Goal: Task Accomplishment & Management: Manage account settings

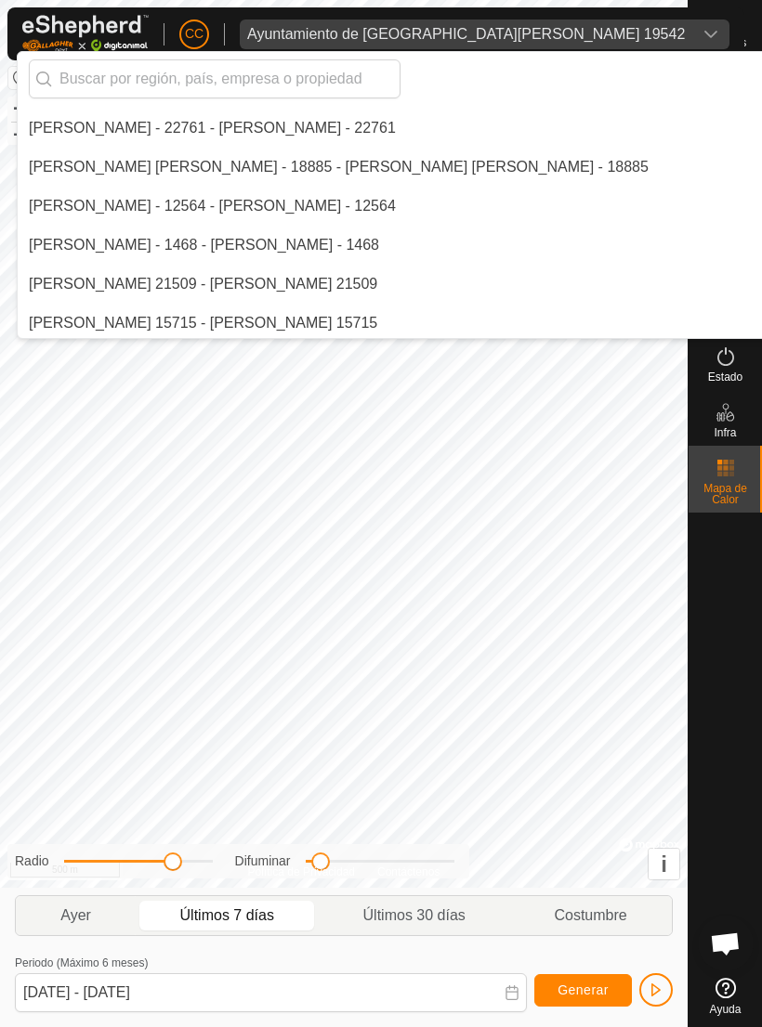
scroll to position [1561, 0]
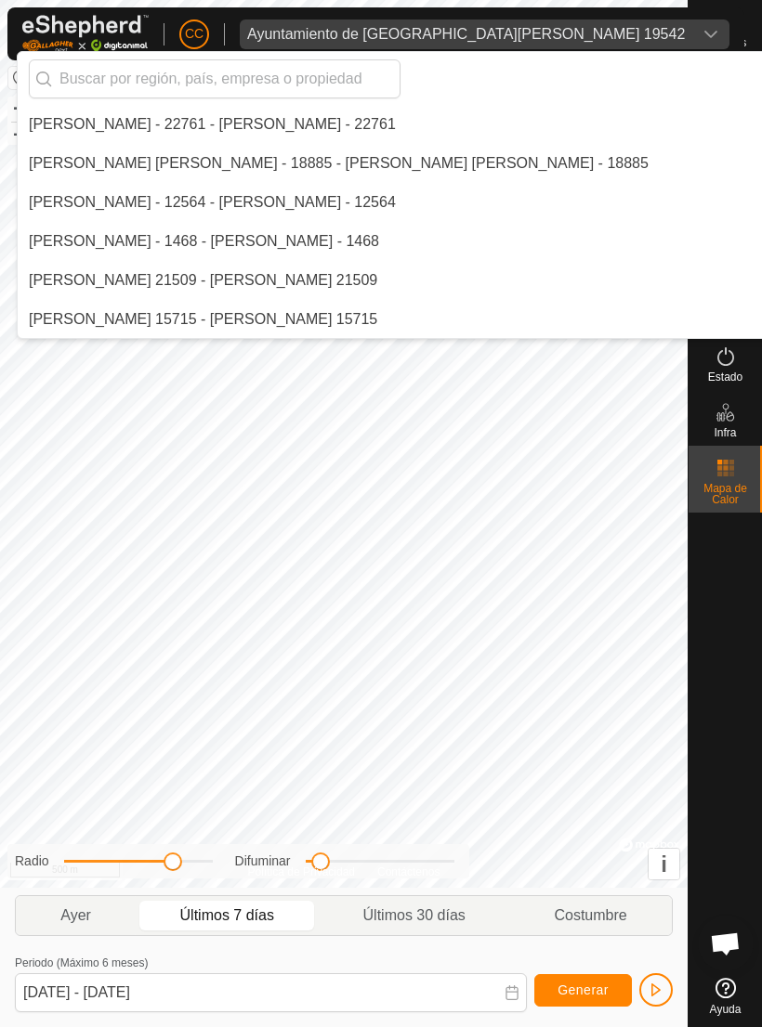
click at [297, 65] on input "text" at bounding box center [215, 78] width 372 height 39
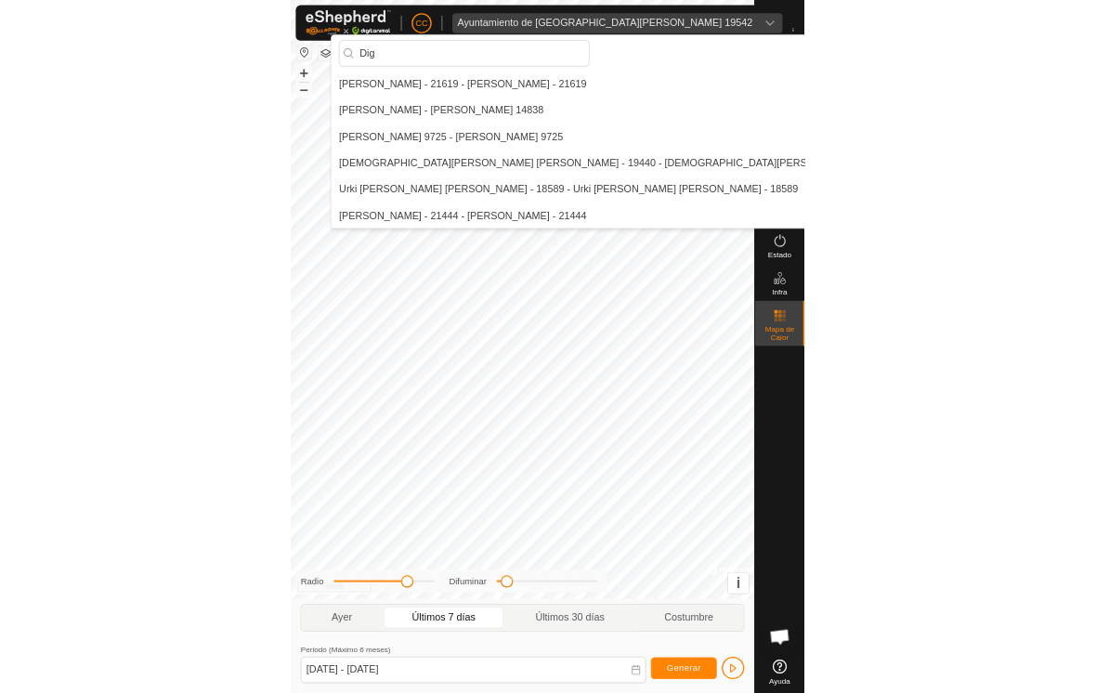
scroll to position [0, 0]
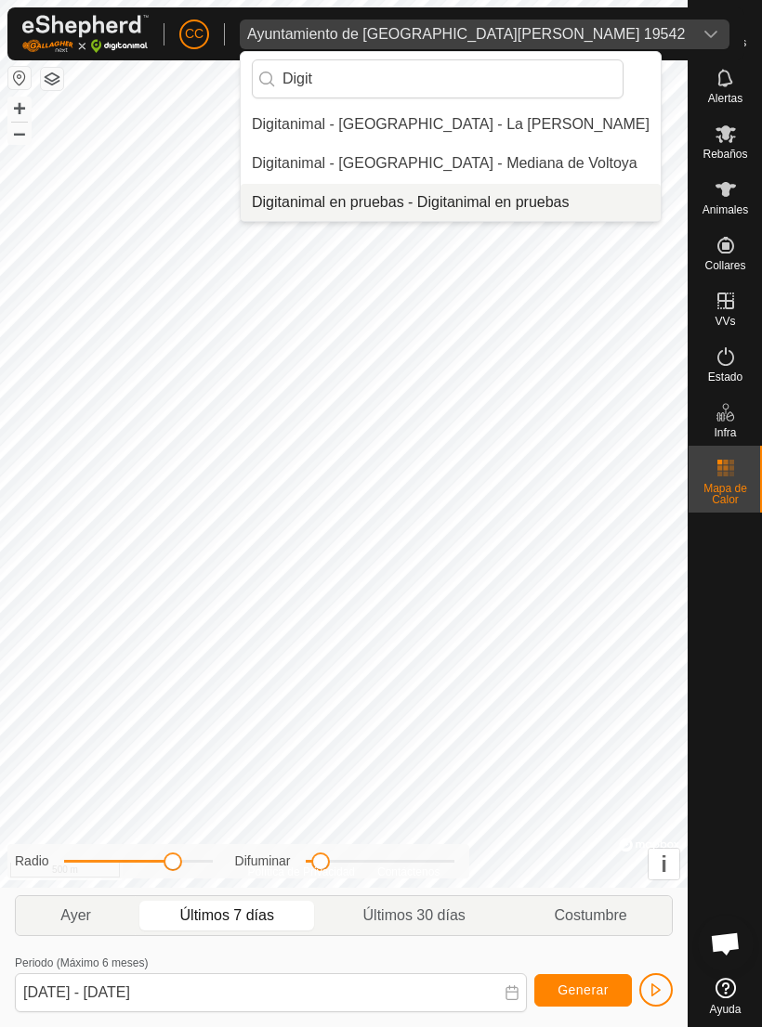
type input "Digit"
click at [549, 199] on div "Digitanimal en pruebas - Digitanimal en pruebas" at bounding box center [411, 202] width 318 height 22
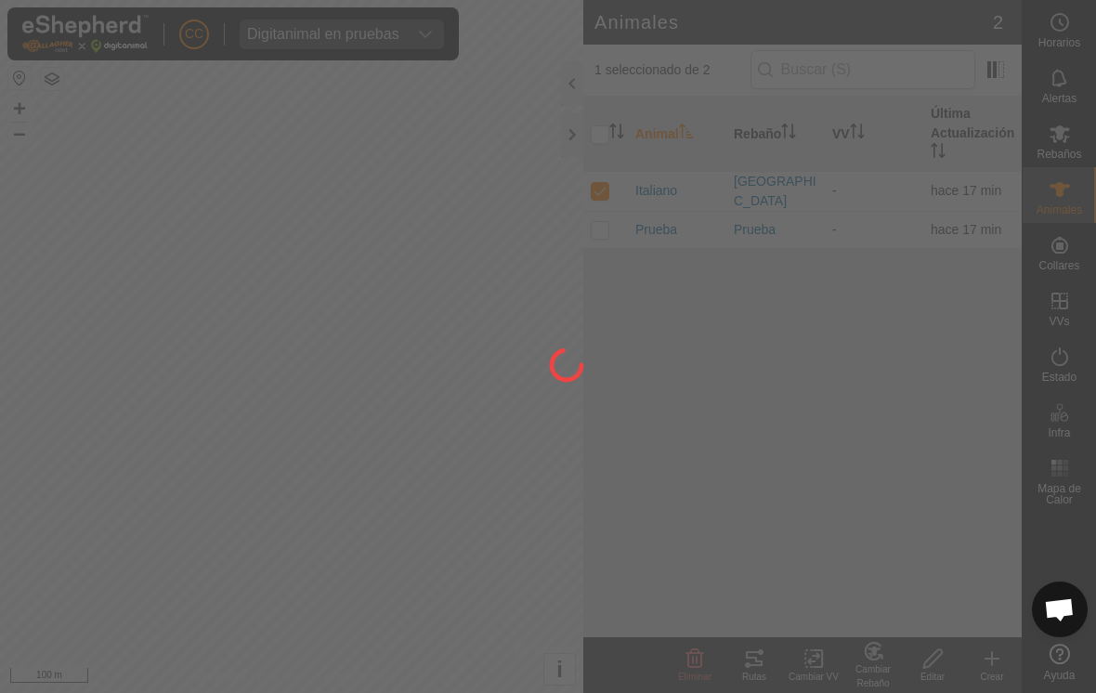
click at [305, 407] on div at bounding box center [548, 346] width 1096 height 693
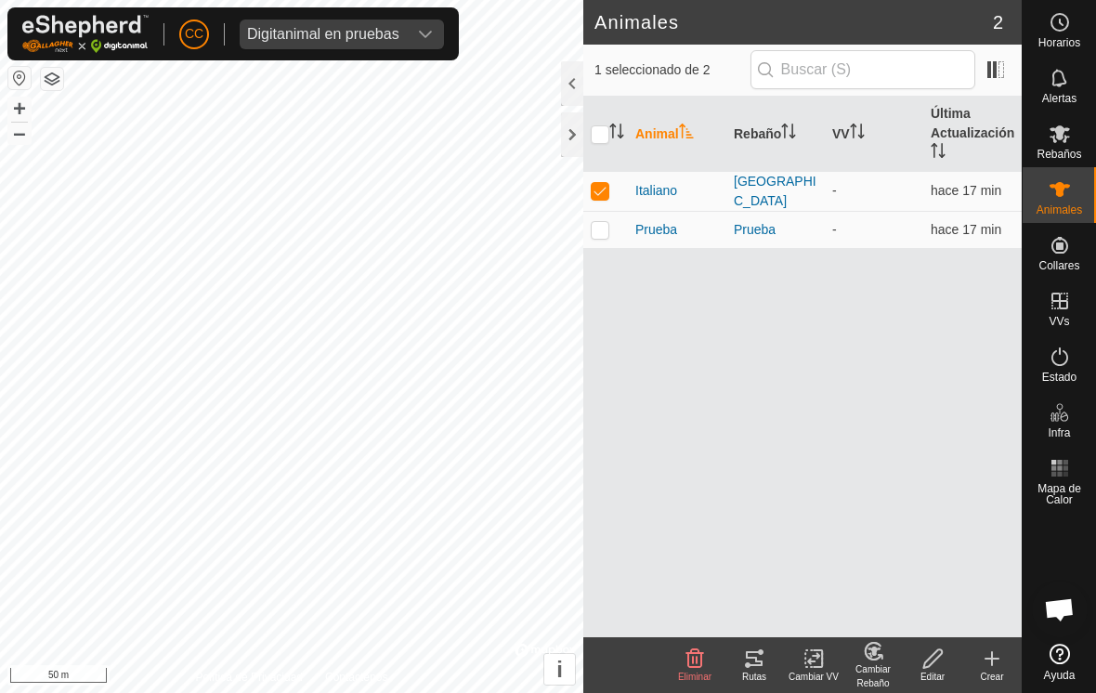
click at [761, 667] on icon at bounding box center [992, 658] width 22 height 22
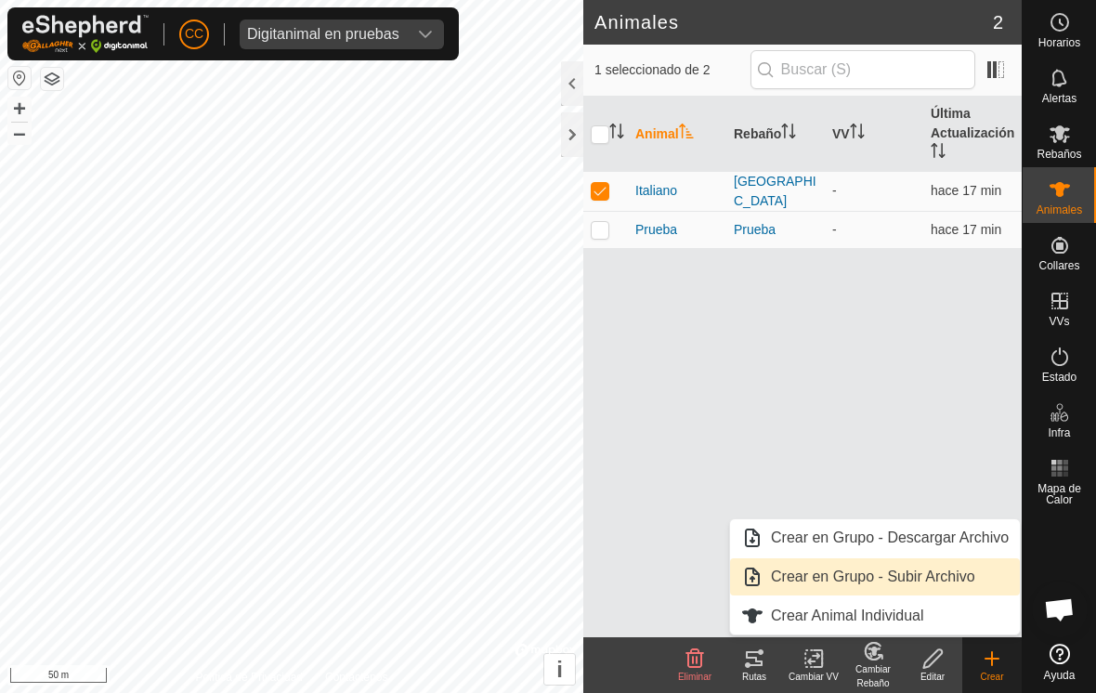
click at [761, 584] on span "Crear en Grupo - Subir Archivo" at bounding box center [752, 577] width 22 height 22
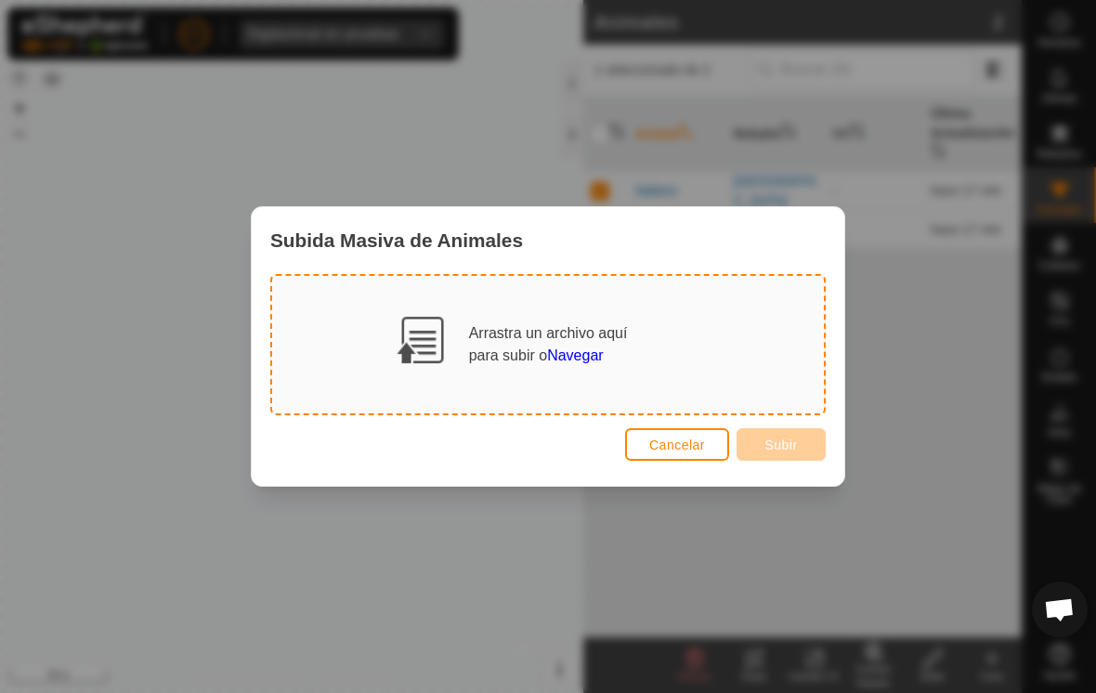
click at [644, 436] on button "Cancelar" at bounding box center [677, 444] width 104 height 33
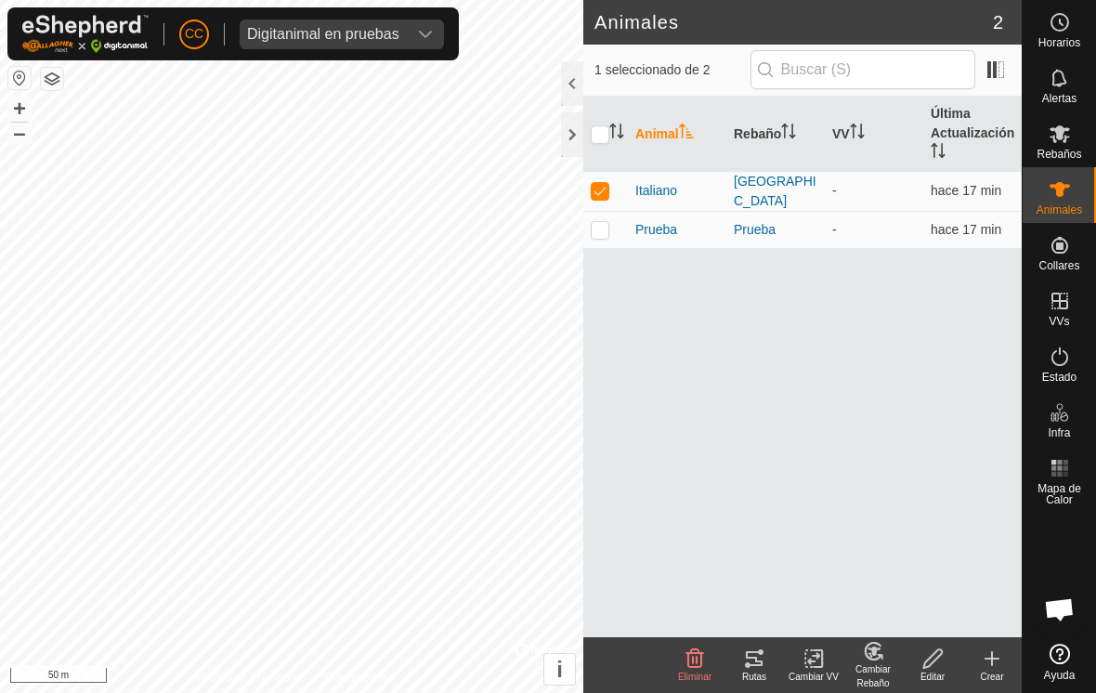
click at [761, 656] on create-svg-icon at bounding box center [991, 658] width 59 height 22
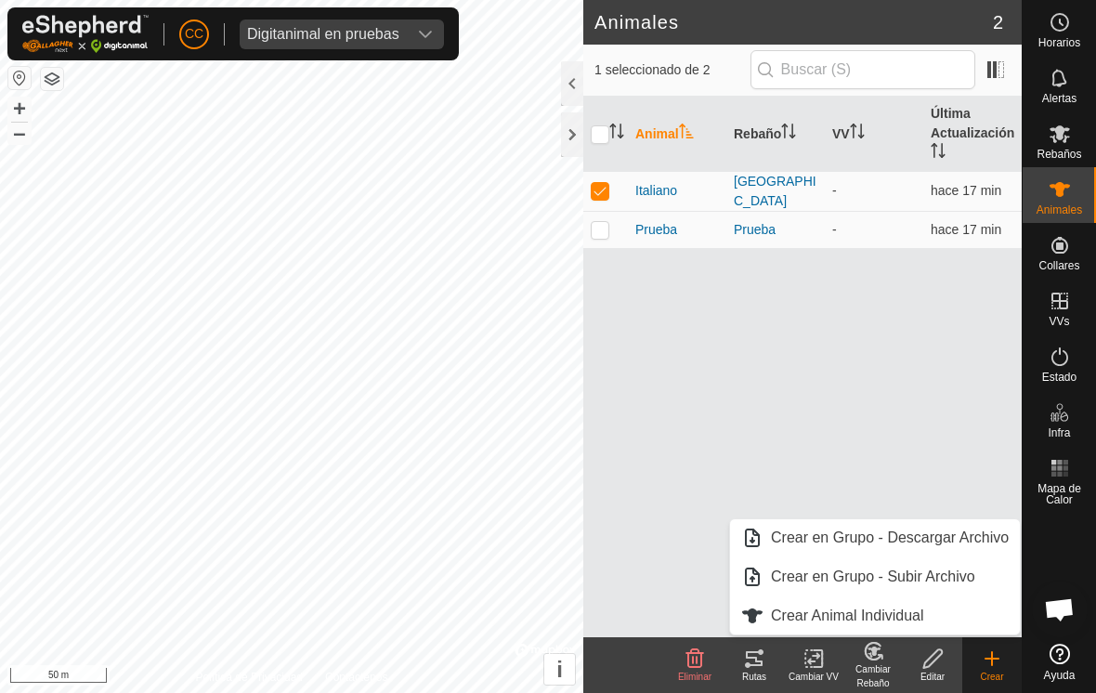
click at [761, 610] on span "Crear Animal Individual" at bounding box center [847, 616] width 153 height 22
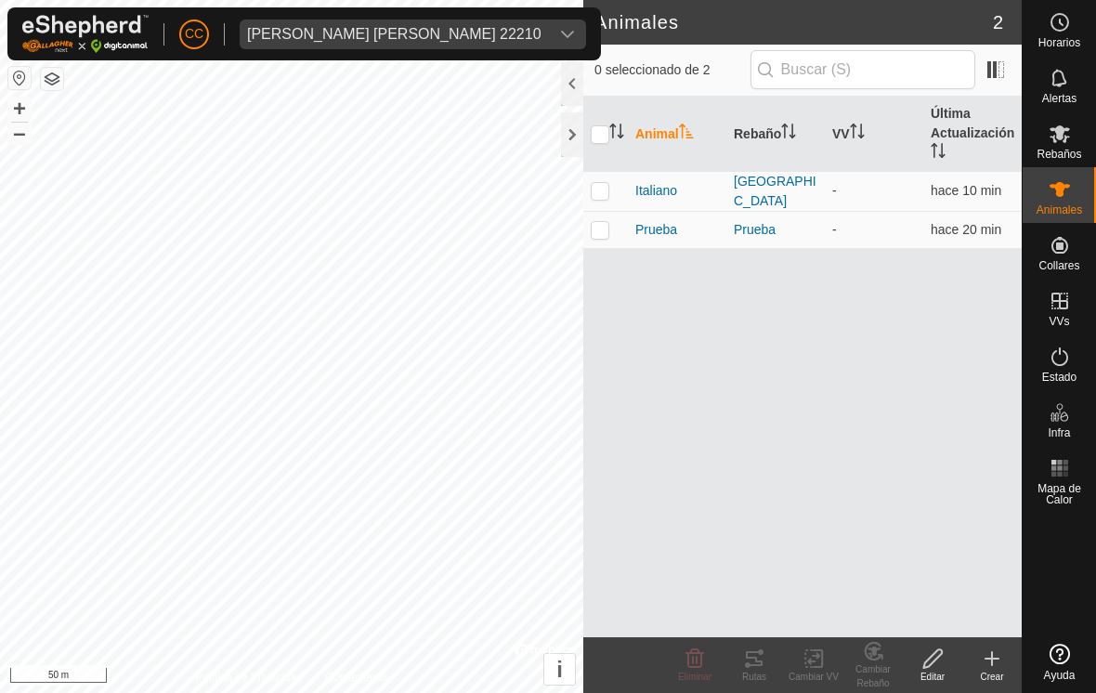
click at [437, 26] on span "[PERSON_NAME] [PERSON_NAME] 22210" at bounding box center [394, 35] width 309 height 30
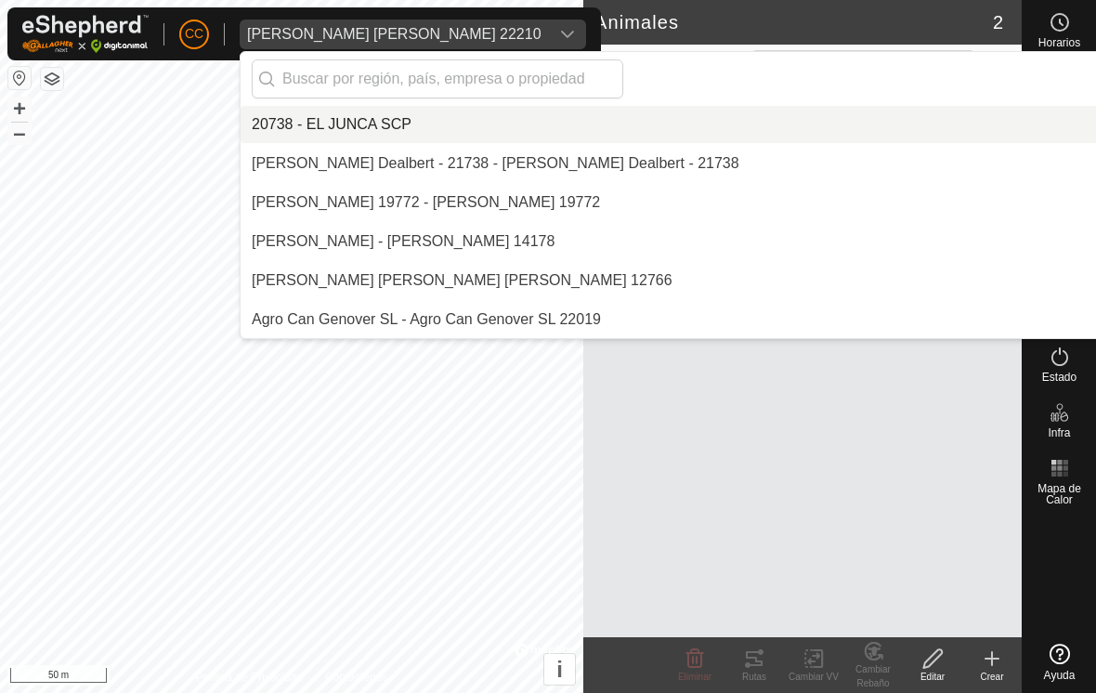
scroll to position [10417, 0]
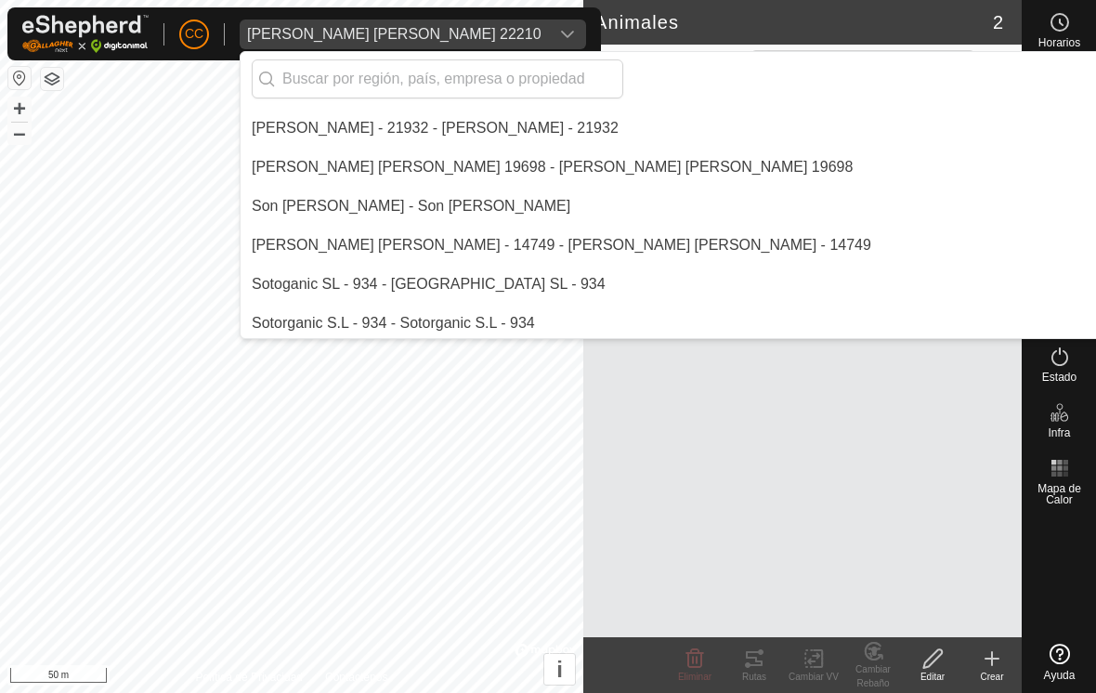
click at [436, 82] on input "text" at bounding box center [438, 78] width 372 height 39
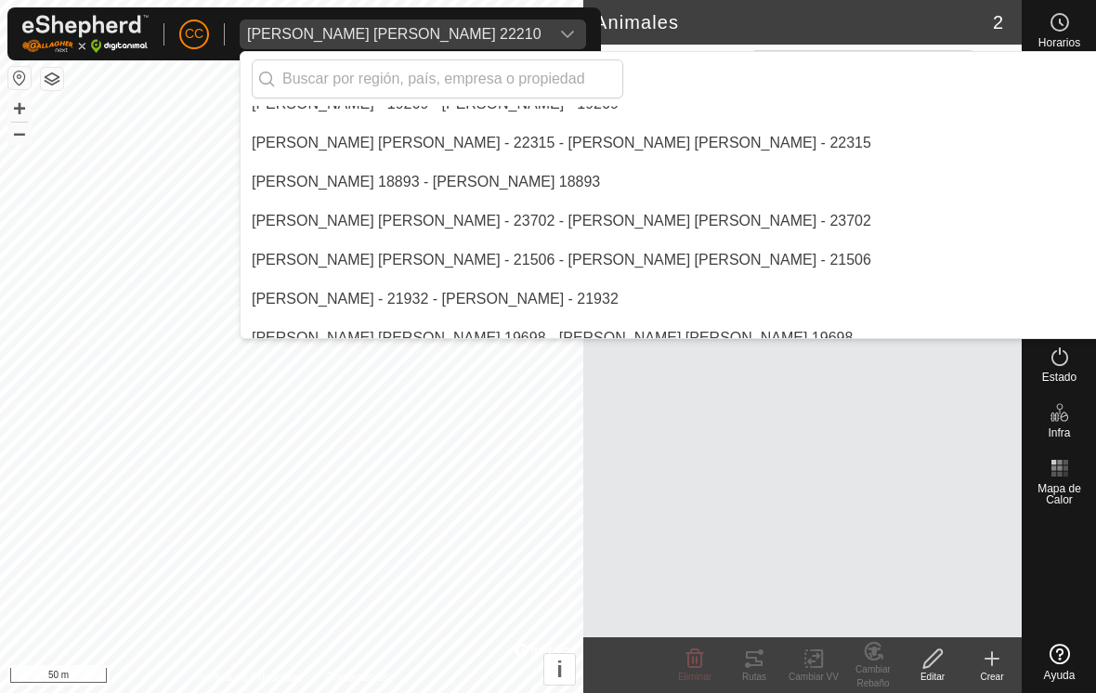
click at [435, 81] on input "text" at bounding box center [438, 78] width 372 height 39
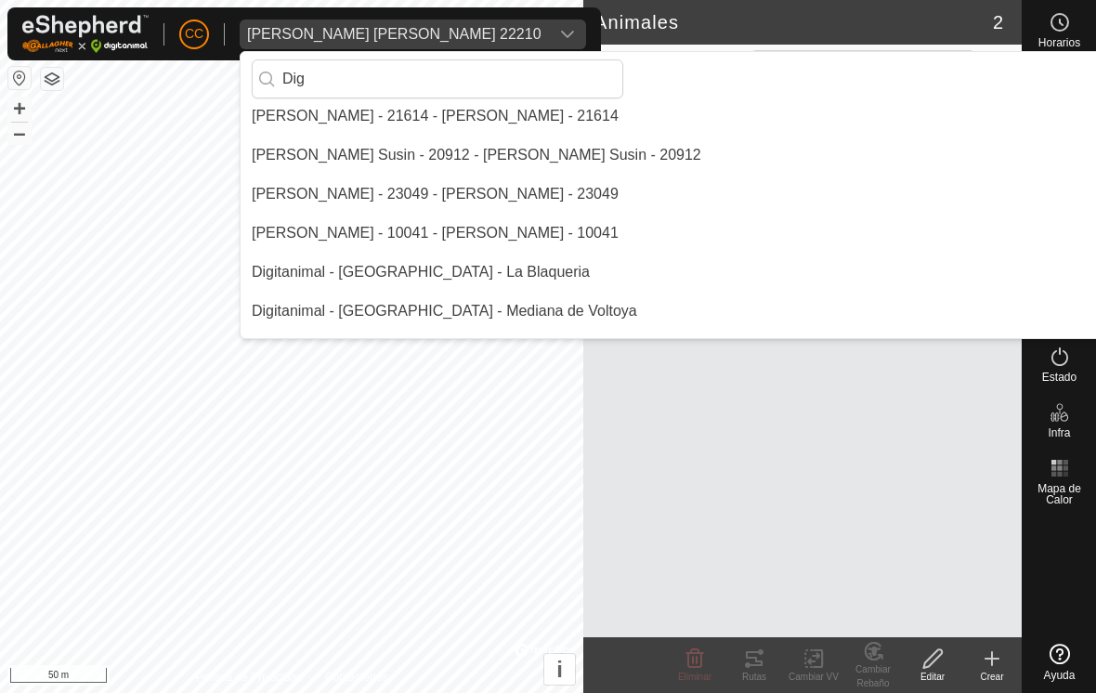
scroll to position [0, 0]
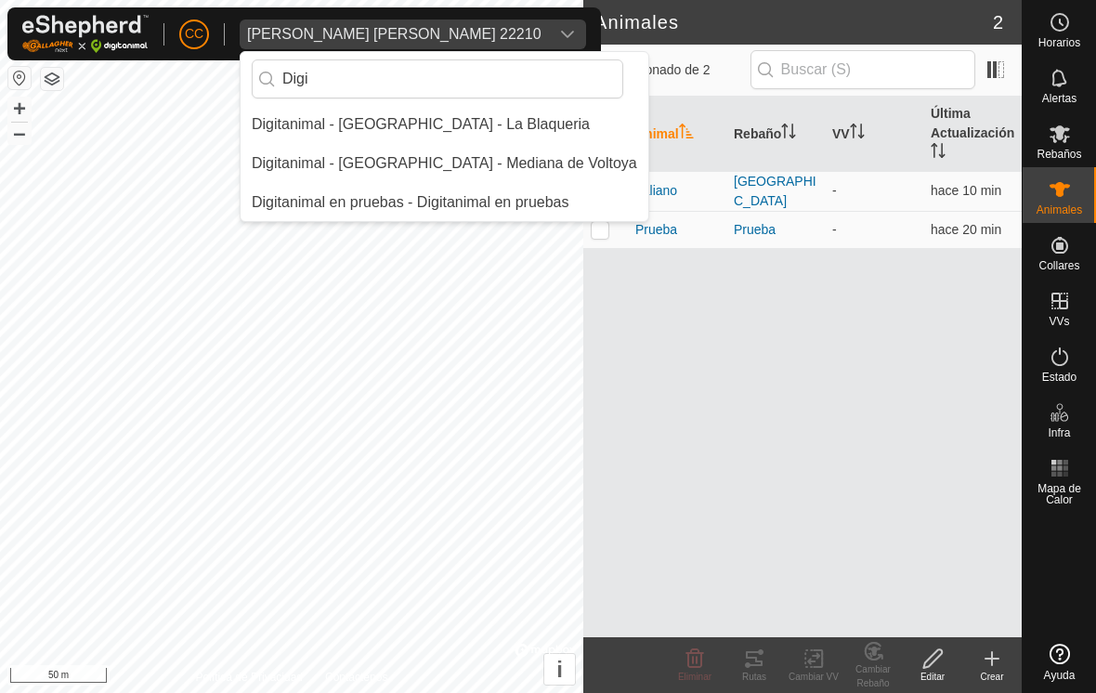
type input "Digi"
click at [510, 210] on div "Digitanimal en pruebas - Digitanimal en pruebas" at bounding box center [411, 202] width 318 height 22
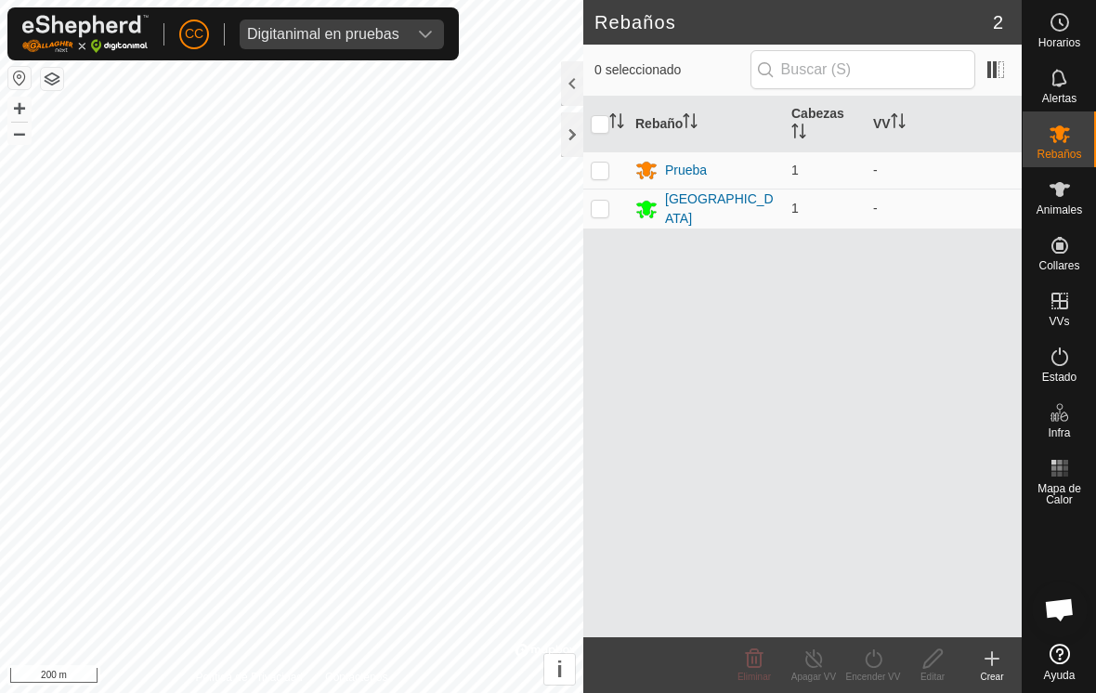
click at [377, 34] on div "Digitanimal en pruebas" at bounding box center [323, 34] width 152 height 15
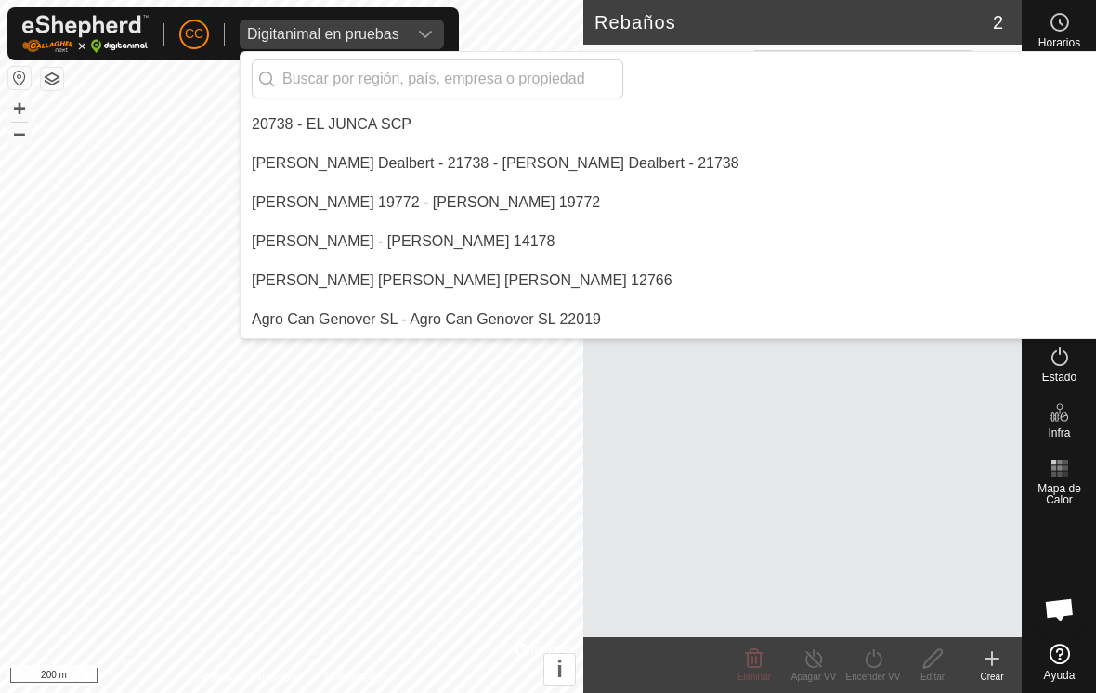
scroll to position [4370, 0]
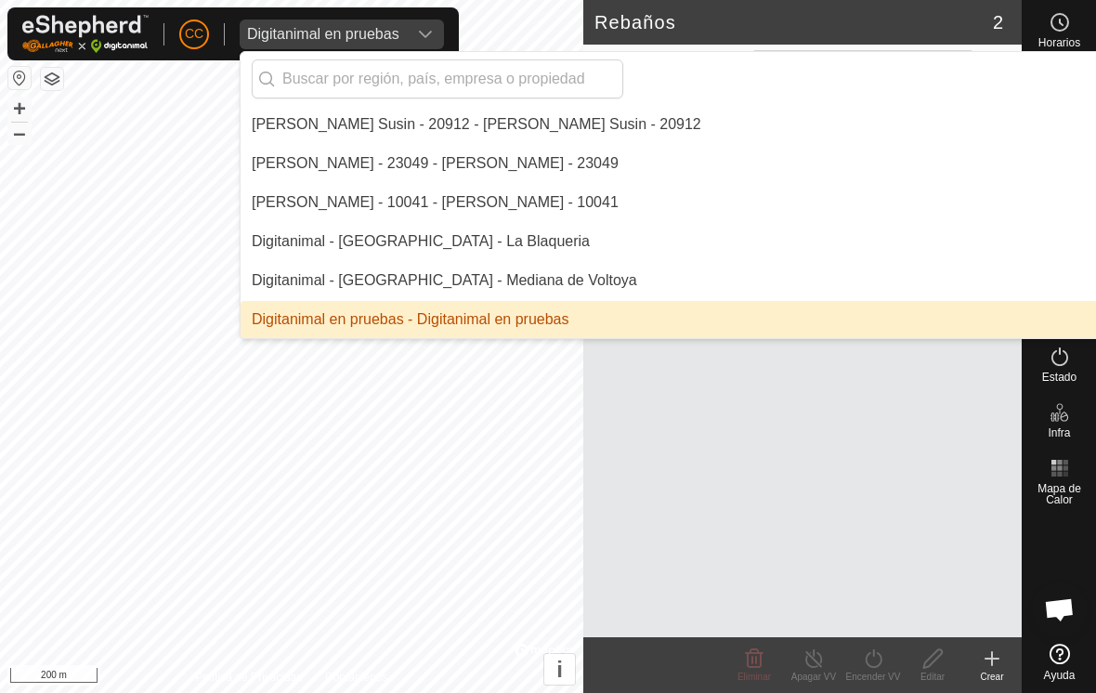
click at [515, 81] on input "text" at bounding box center [438, 78] width 372 height 39
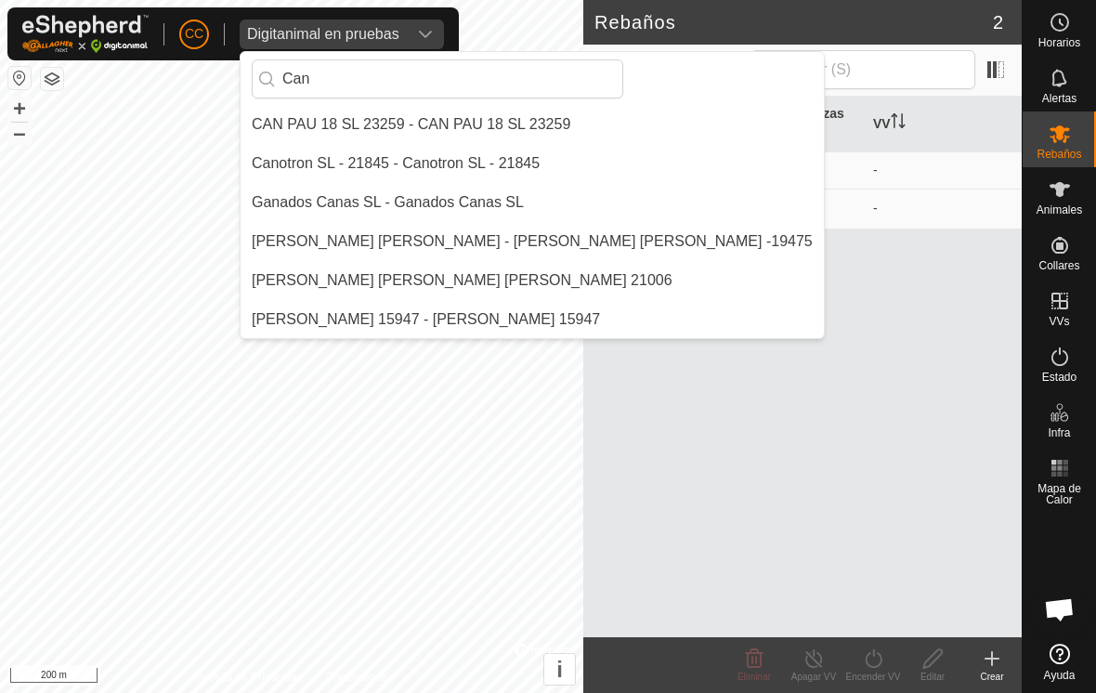
scroll to position [78, 0]
type input "Can"
click at [544, 111] on li "CAN PAU 18 SL 23259 - CAN PAU 18 SL 23259" at bounding box center [532, 124] width 583 height 37
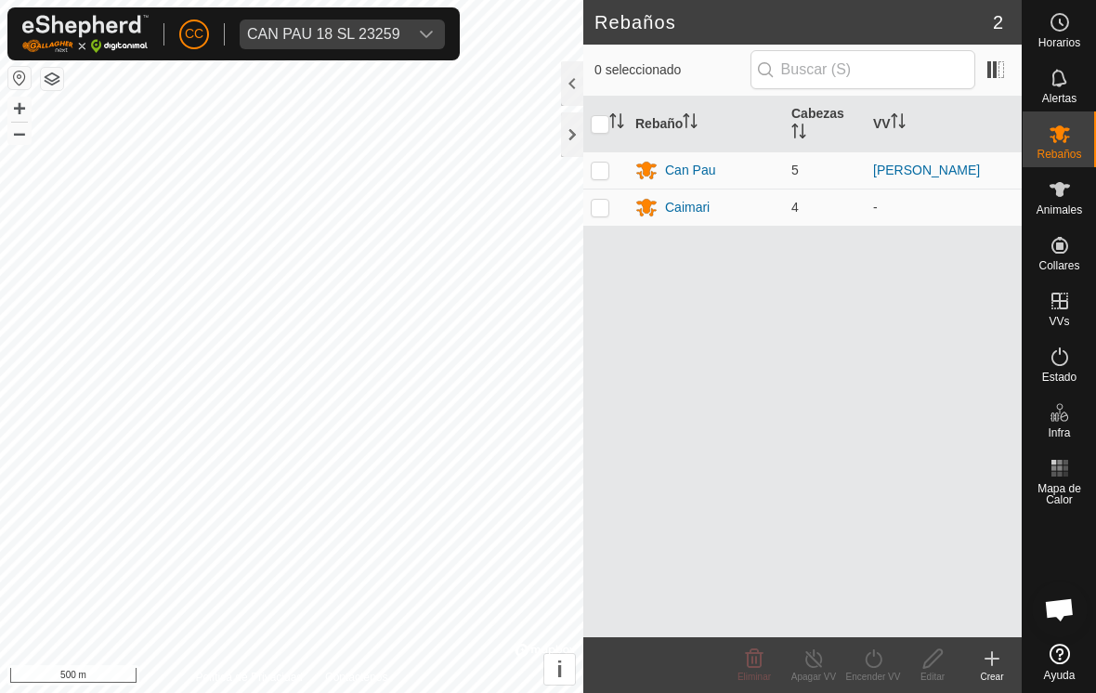
click at [406, 29] on span "CAN PAU 18 SL 23259" at bounding box center [324, 35] width 168 height 30
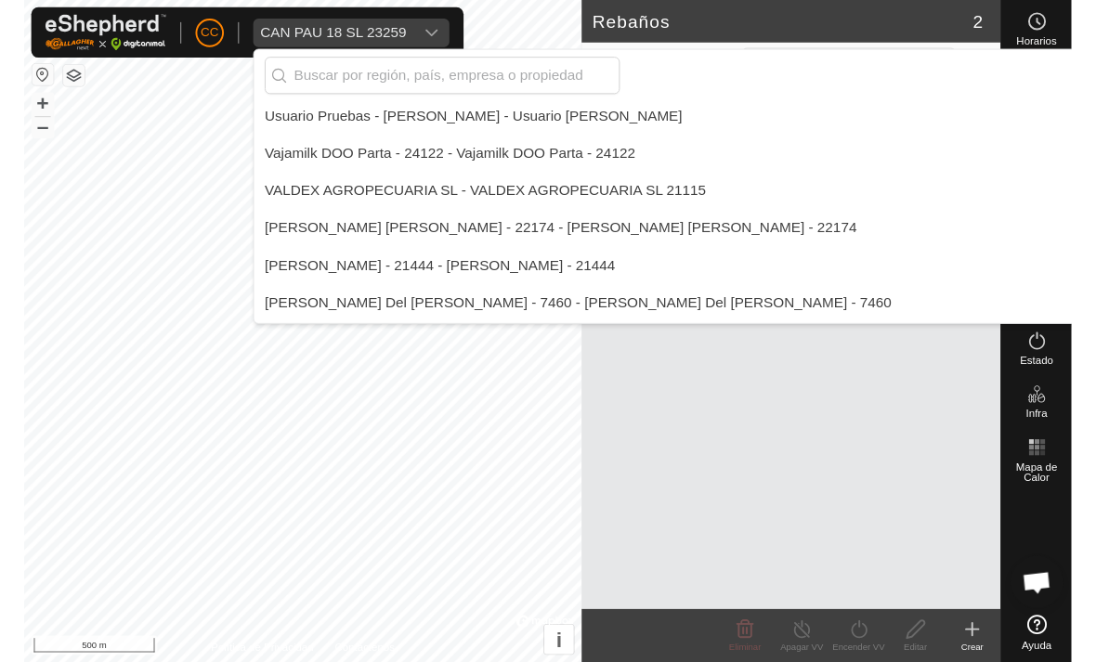
scroll to position [16122, 0]
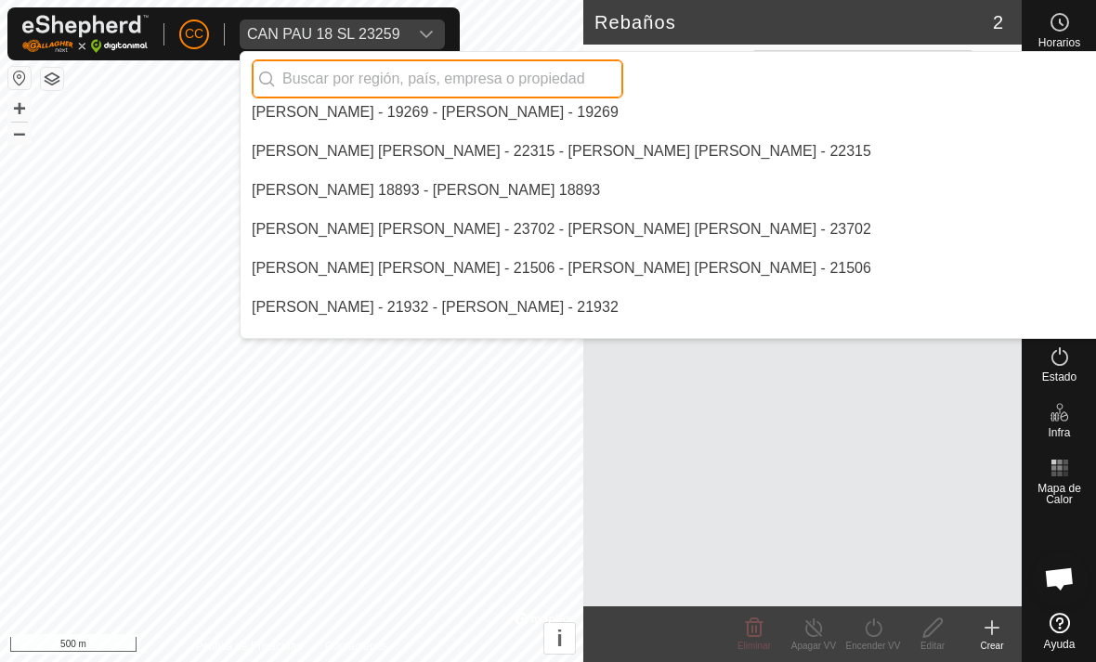
click at [494, 65] on input "text" at bounding box center [438, 78] width 372 height 39
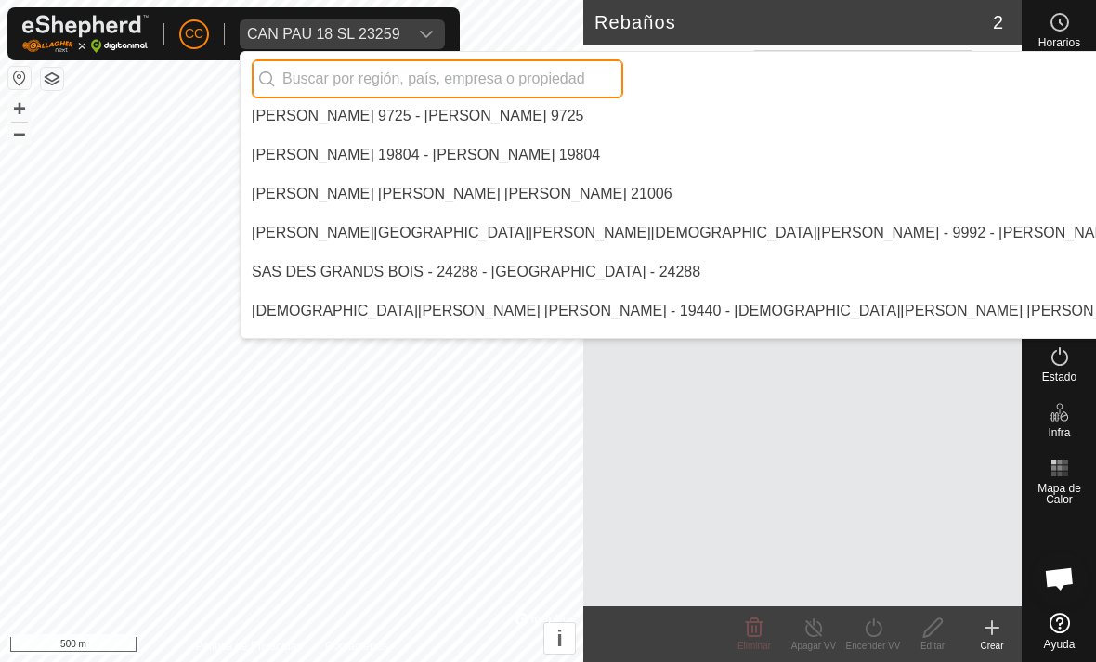
click at [515, 91] on input "text" at bounding box center [438, 78] width 372 height 39
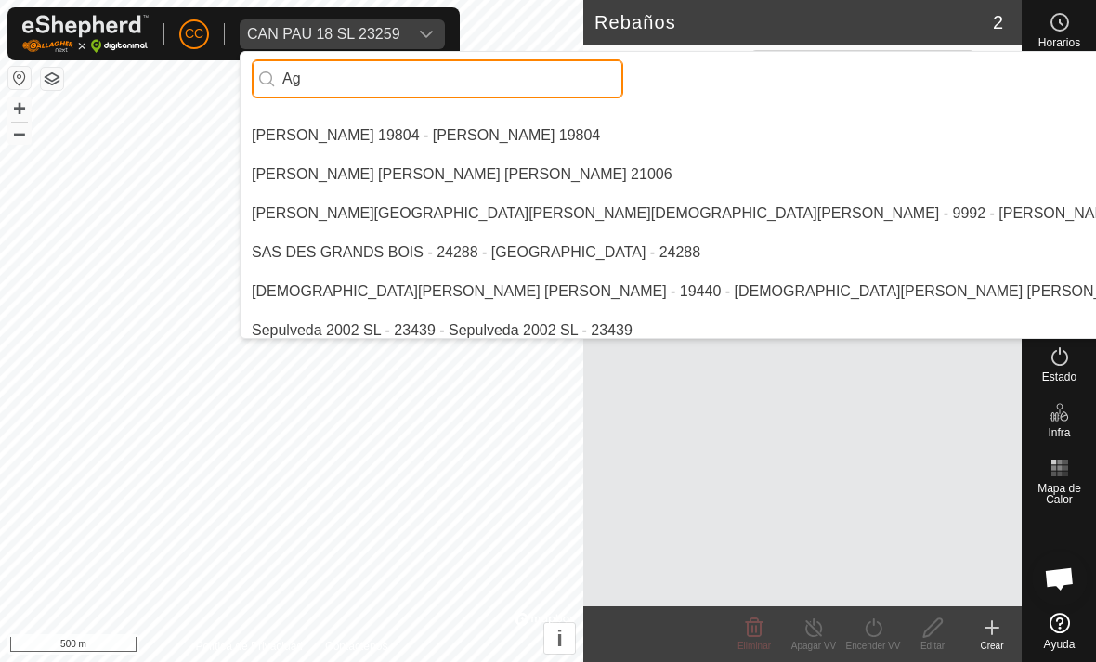
scroll to position [14569, 0]
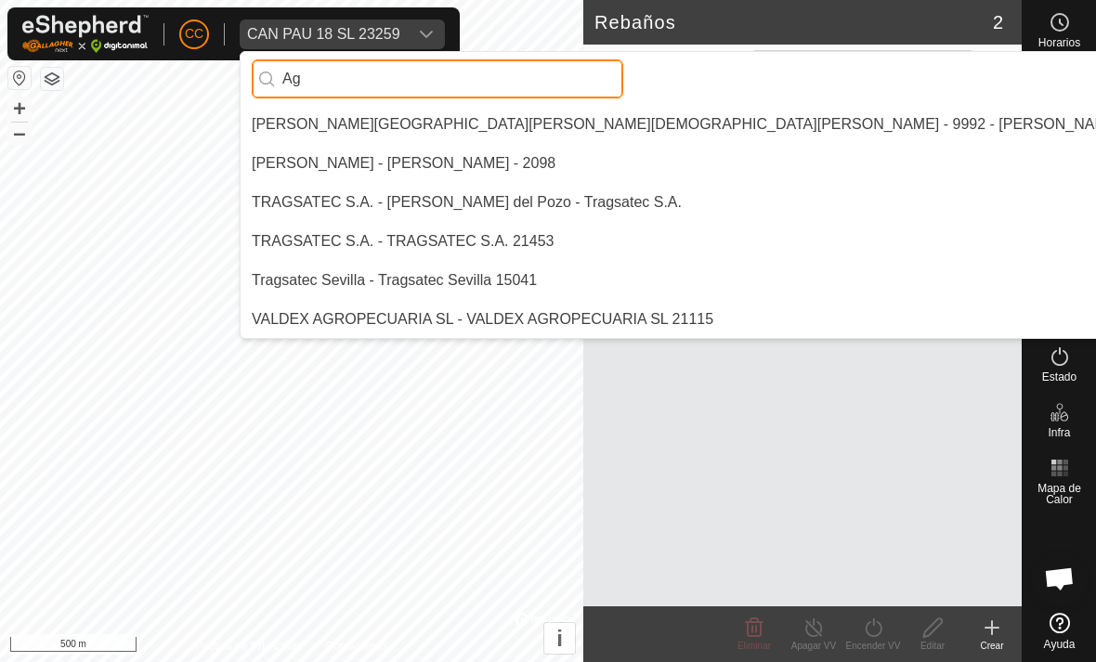
type input "A"
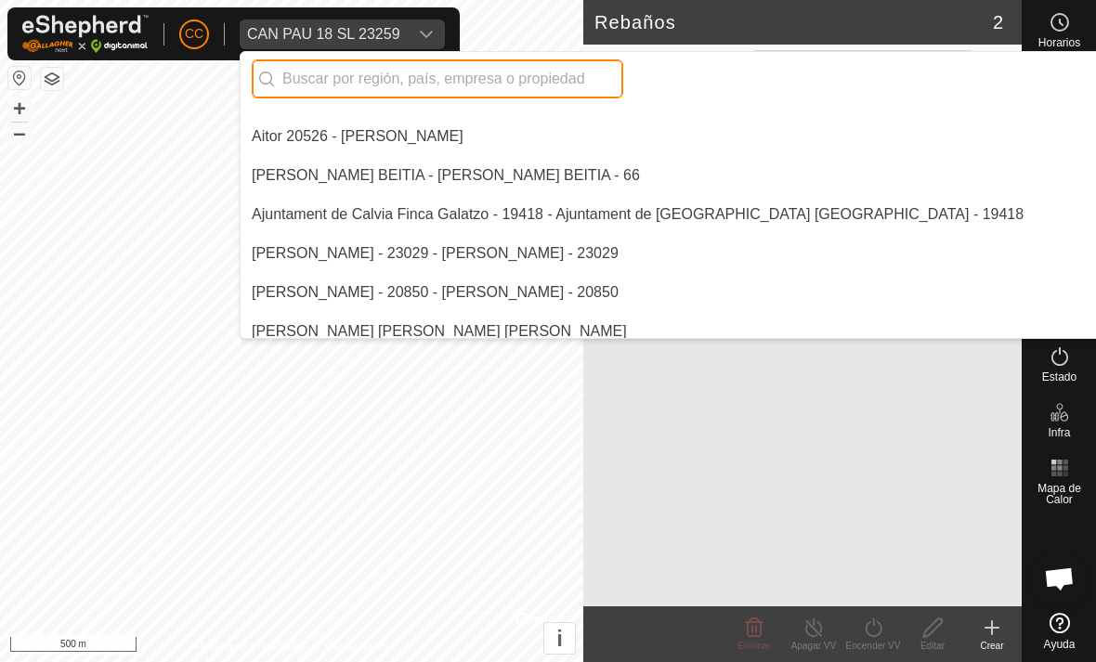
scroll to position [498, 0]
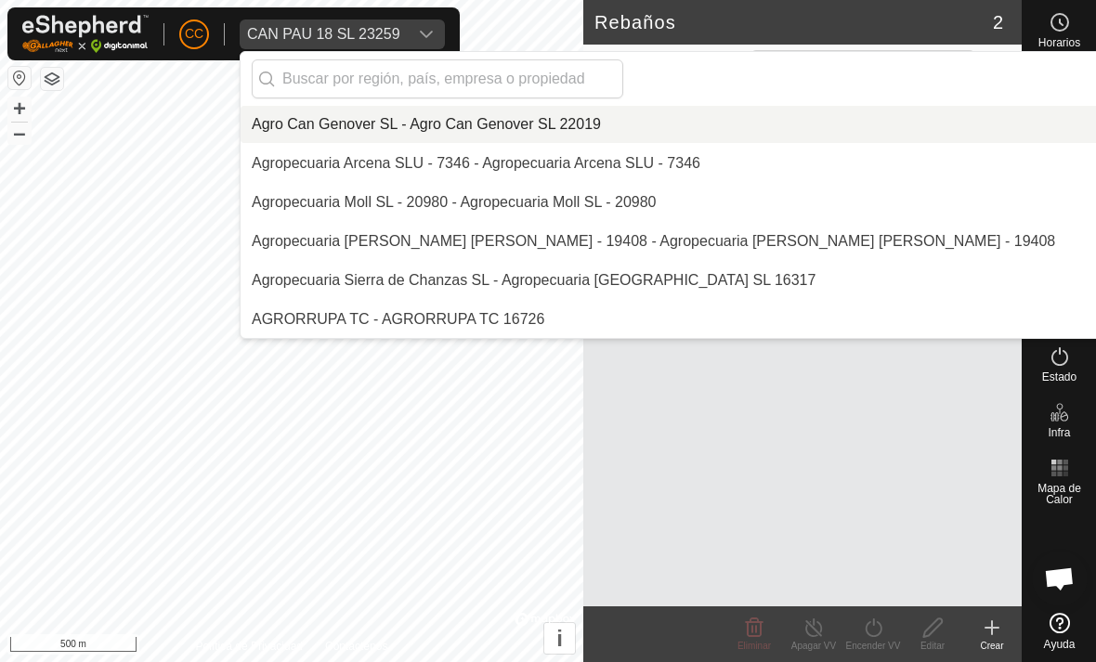
click at [588, 126] on div "Agro Can Genover SL - Agro Can Genover SL 22019" at bounding box center [426, 124] width 349 height 22
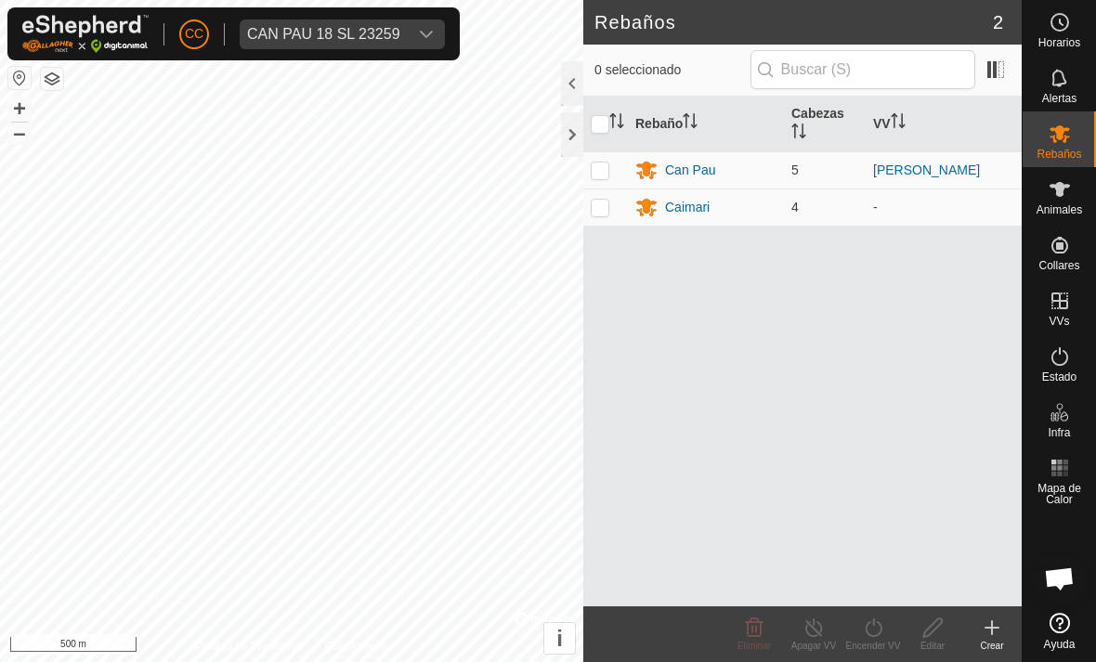
scroll to position [3043, 0]
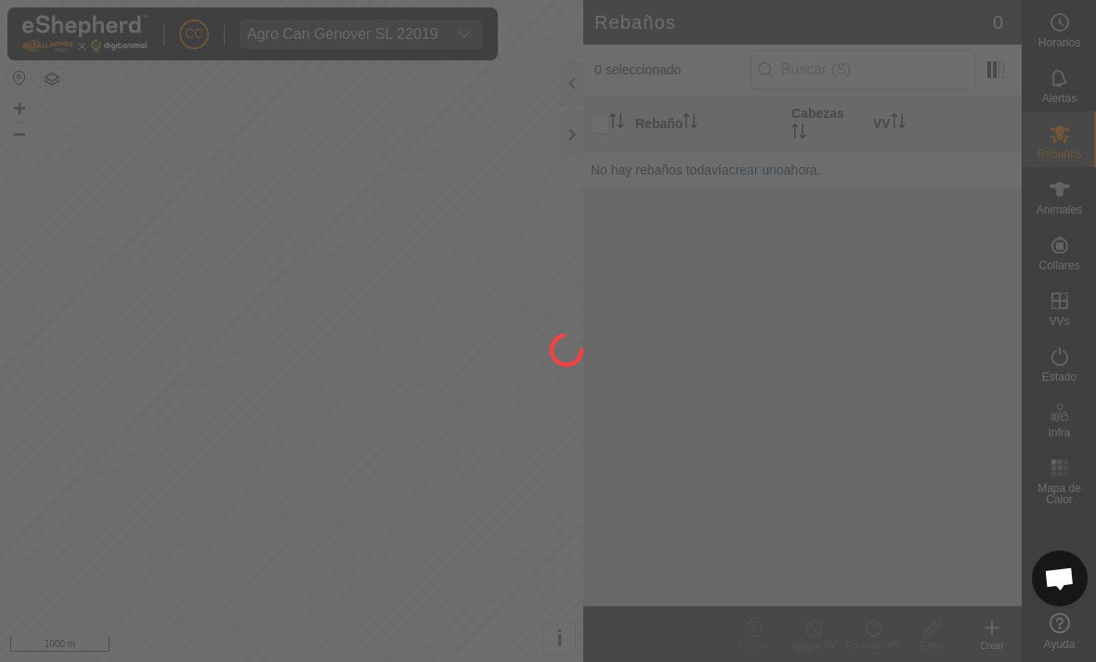
click at [579, 135] on div at bounding box center [548, 331] width 1096 height 662
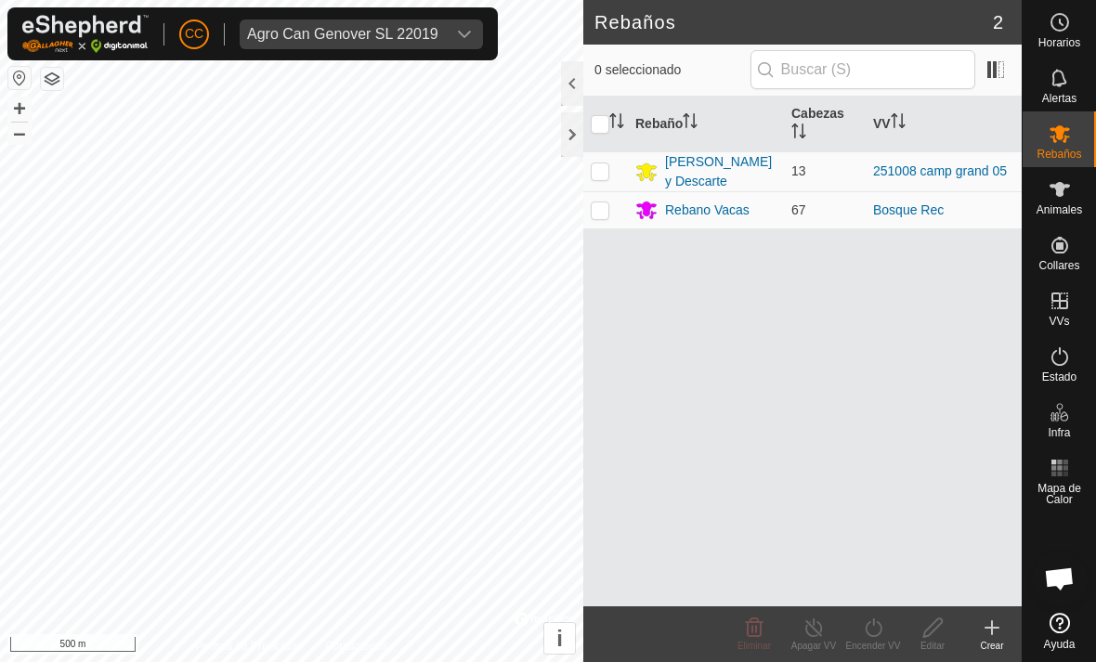
click at [567, 137] on div at bounding box center [572, 134] width 22 height 45
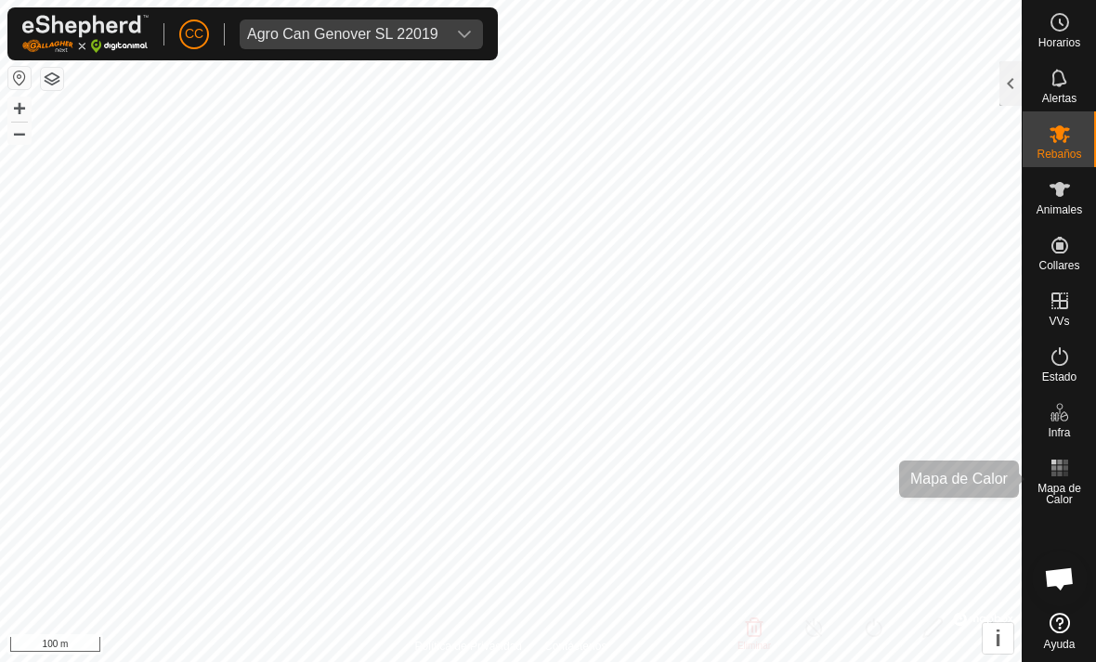
click at [1045, 467] on es-heatmap-svg-icon at bounding box center [1059, 468] width 33 height 30
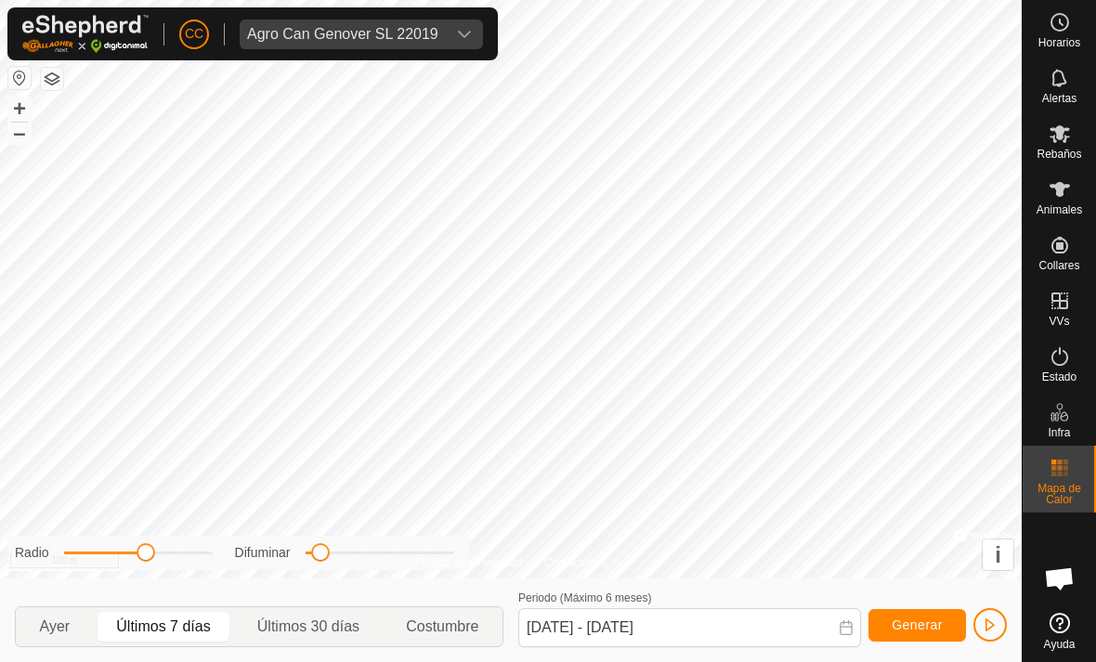
click at [70, 621] on span "Ayer" at bounding box center [55, 627] width 31 height 22
click at [148, 615] on span "Últimos 7 días" at bounding box center [164, 627] width 133 height 30
click at [289, 619] on span "Últimos 30 días" at bounding box center [308, 627] width 102 height 22
click at [49, 613] on span "Ayer" at bounding box center [54, 627] width 69 height 30
type input "[DATE] - [DATE]"
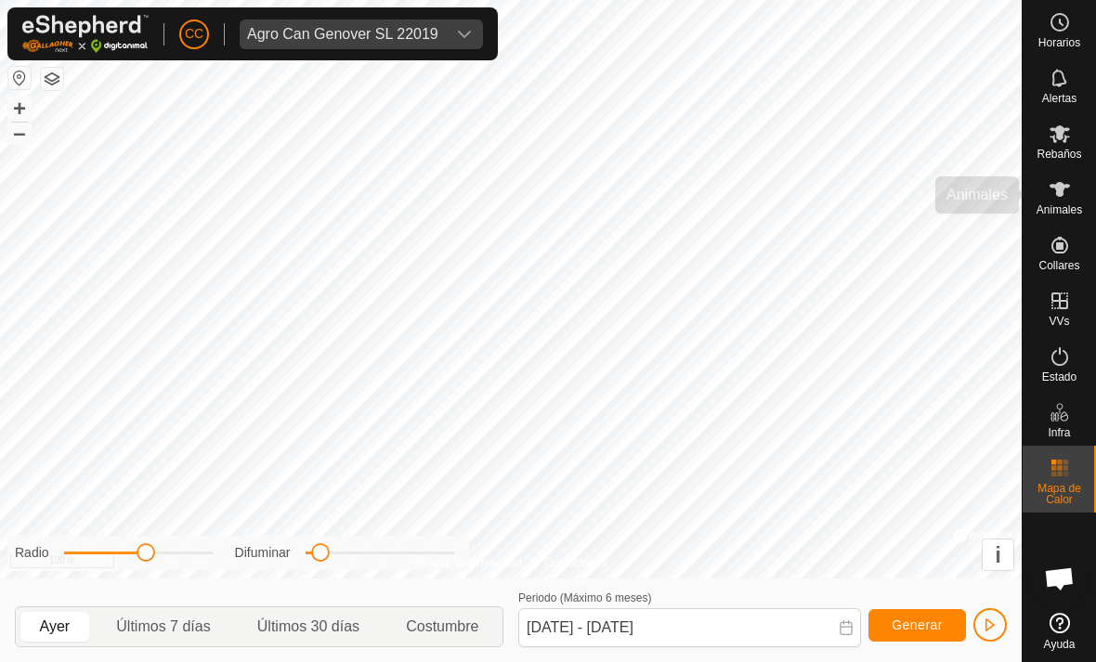
click at [1052, 179] on icon at bounding box center [1060, 189] width 22 height 22
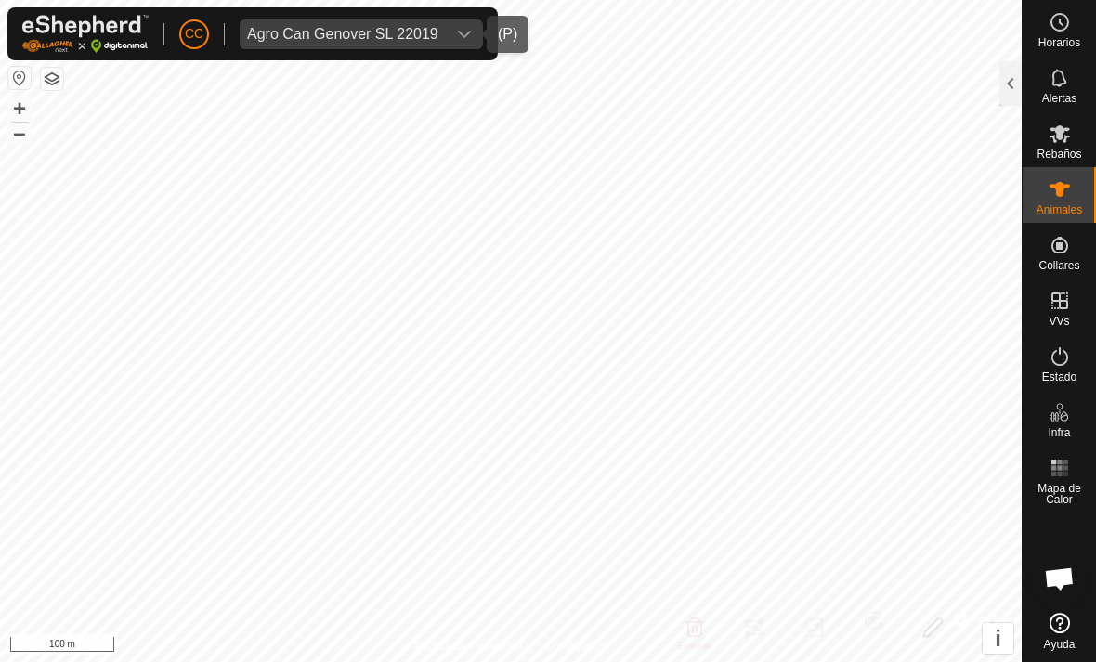
click at [457, 41] on icon "dropdown trigger" at bounding box center [464, 34] width 15 height 15
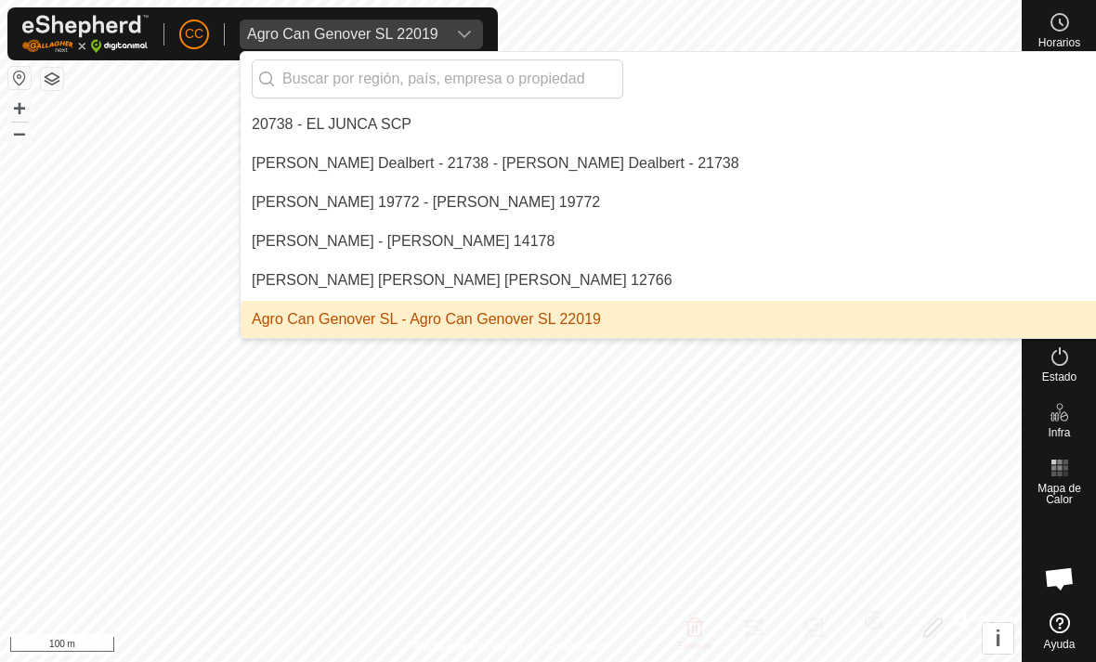
click at [443, 20] on span "Agro Can Genover SL 22019" at bounding box center [343, 35] width 206 height 30
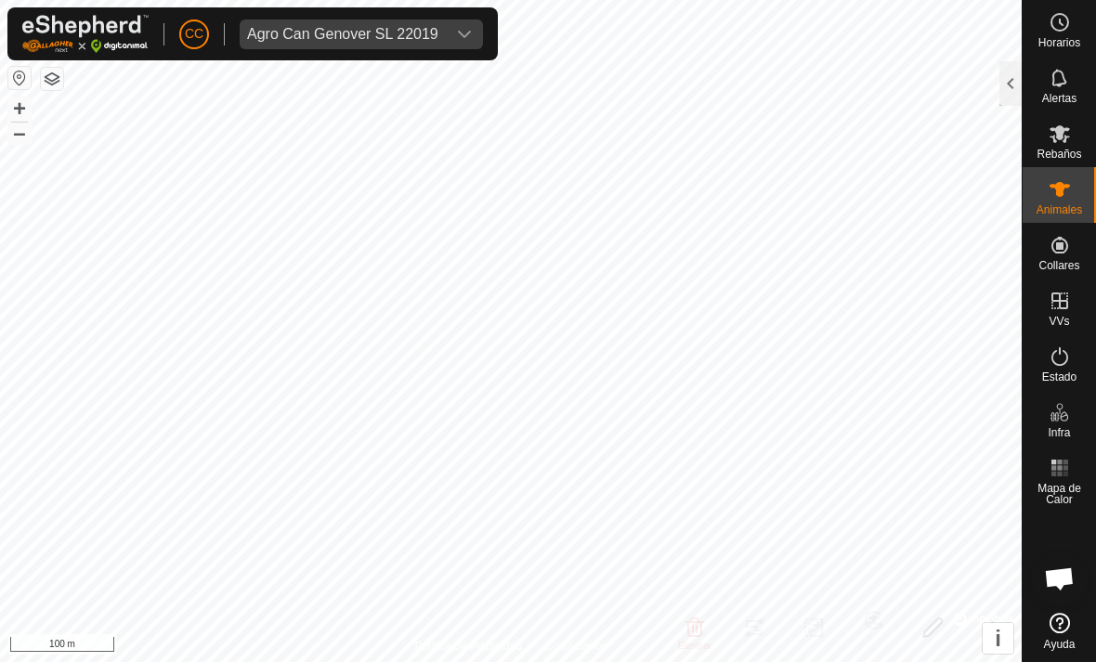
click at [446, 20] on div "dropdown trigger" at bounding box center [464, 35] width 37 height 30
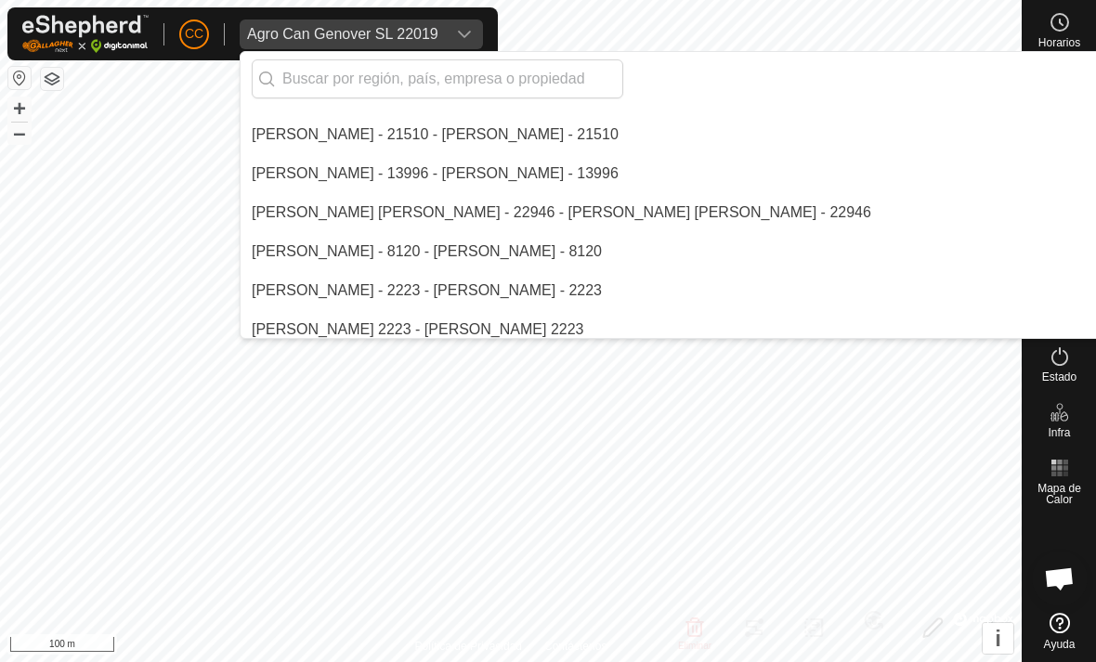
click at [479, 73] on input "text" at bounding box center [438, 78] width 372 height 39
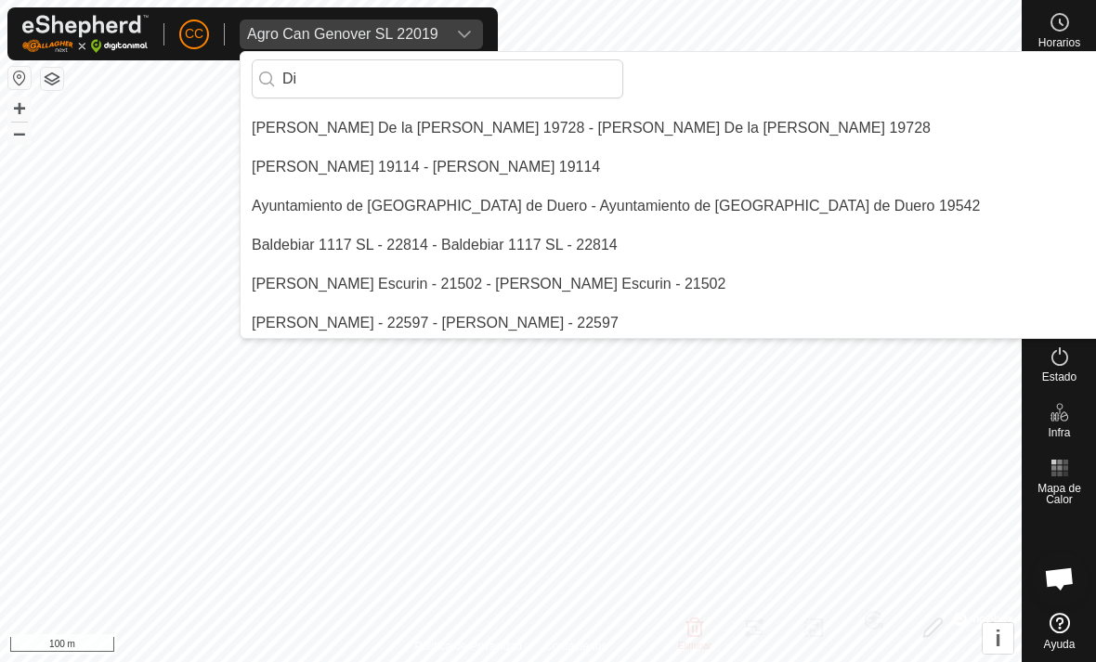
scroll to position [1054, 0]
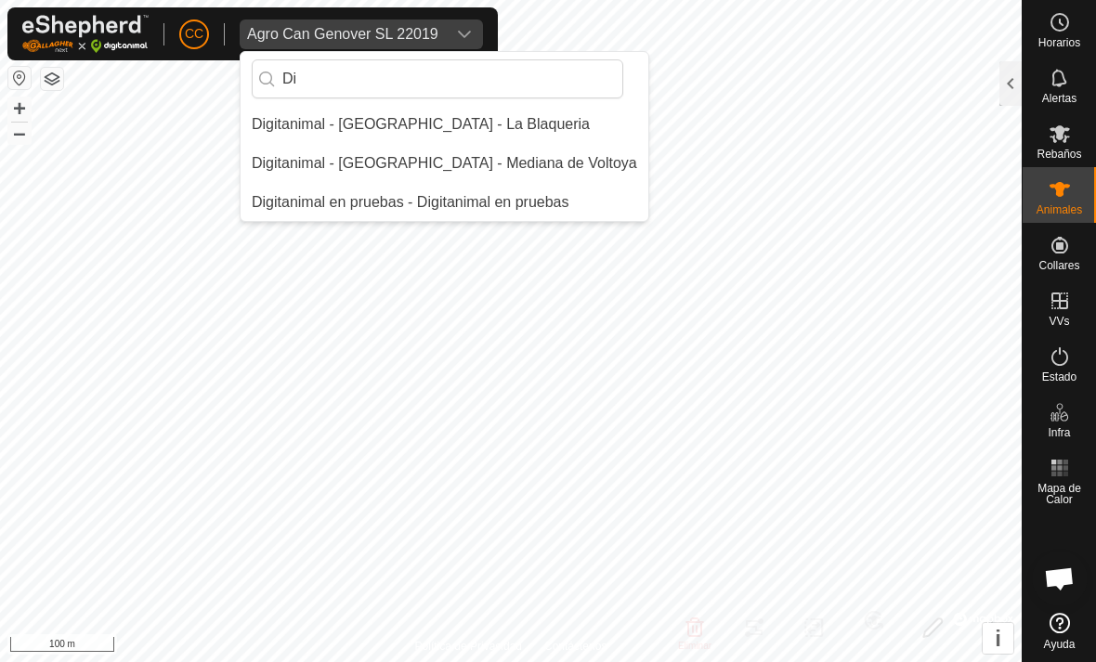
type input "D"
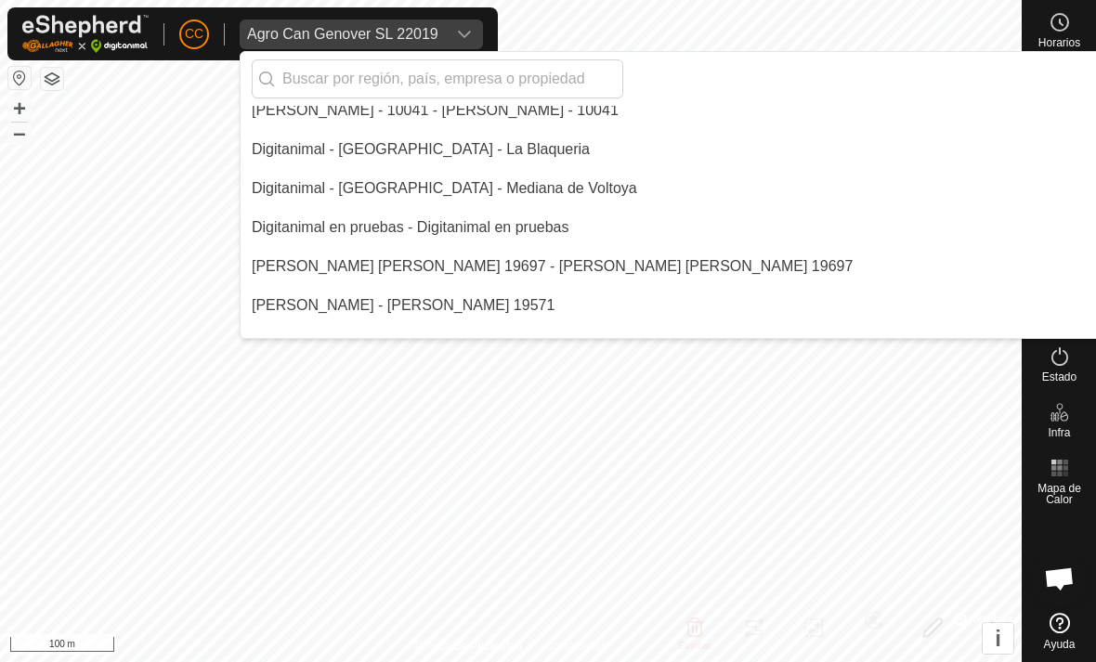
scroll to position [4463, 0]
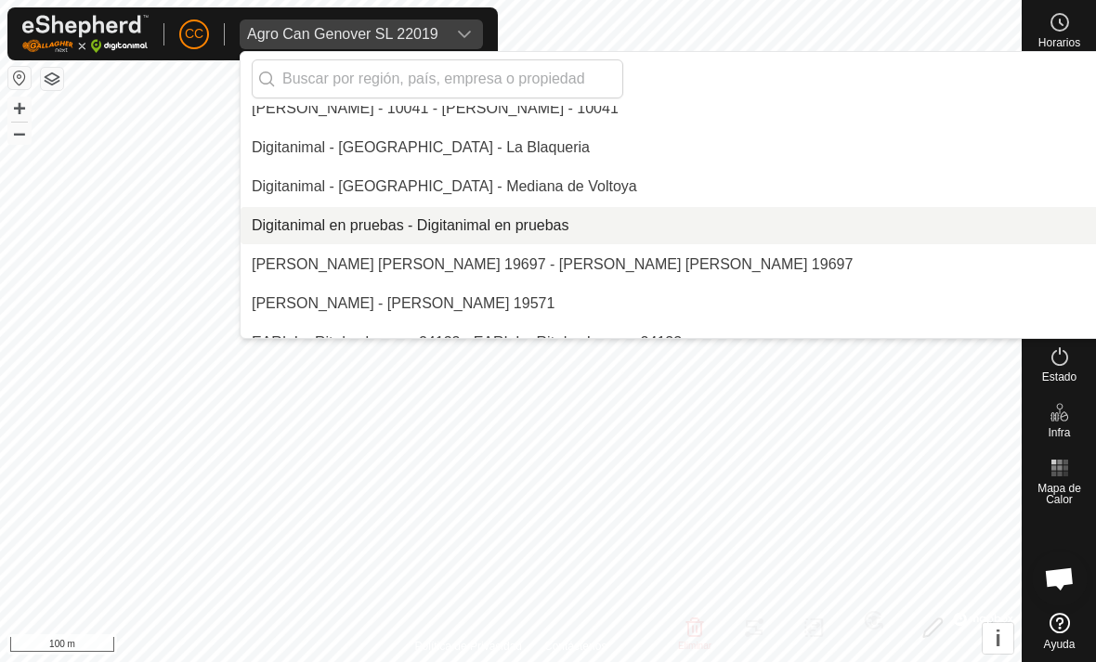
click at [529, 227] on div "Digitanimal en pruebas - Digitanimal en pruebas" at bounding box center [411, 226] width 318 height 22
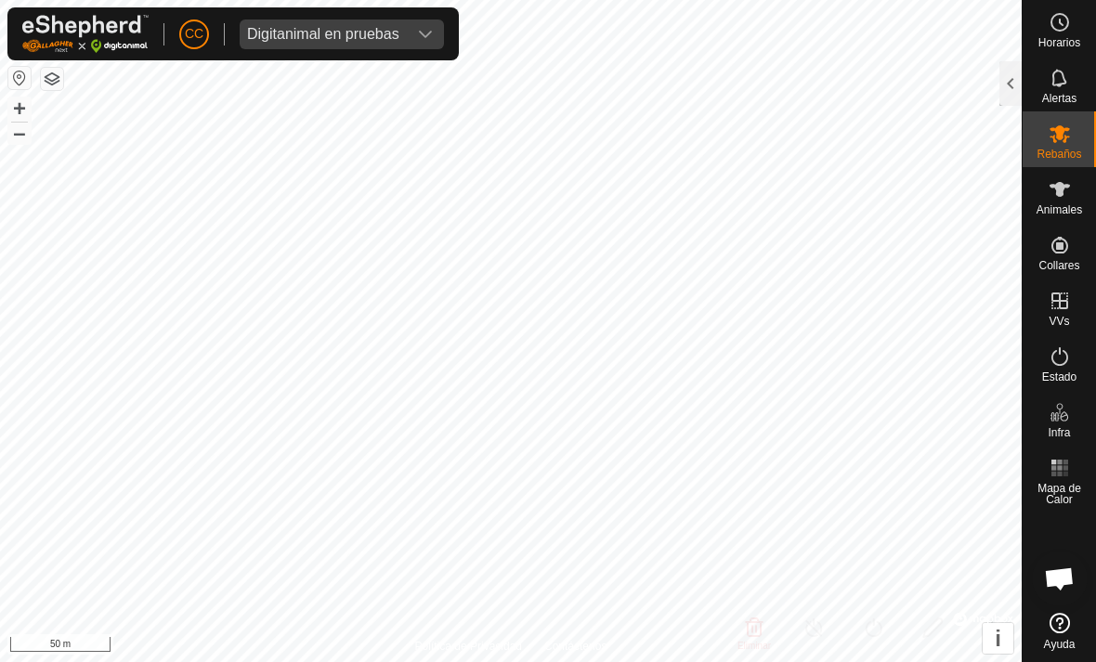
click at [1000, 81] on div at bounding box center [1010, 83] width 22 height 45
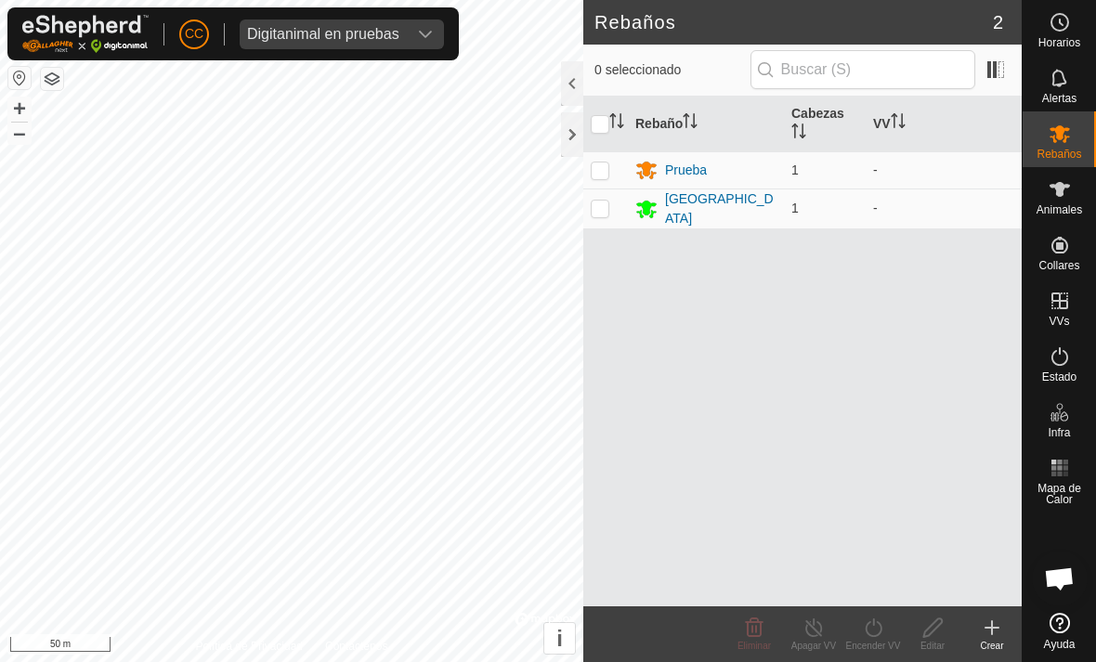
click at [985, 634] on icon at bounding box center [992, 628] width 22 height 22
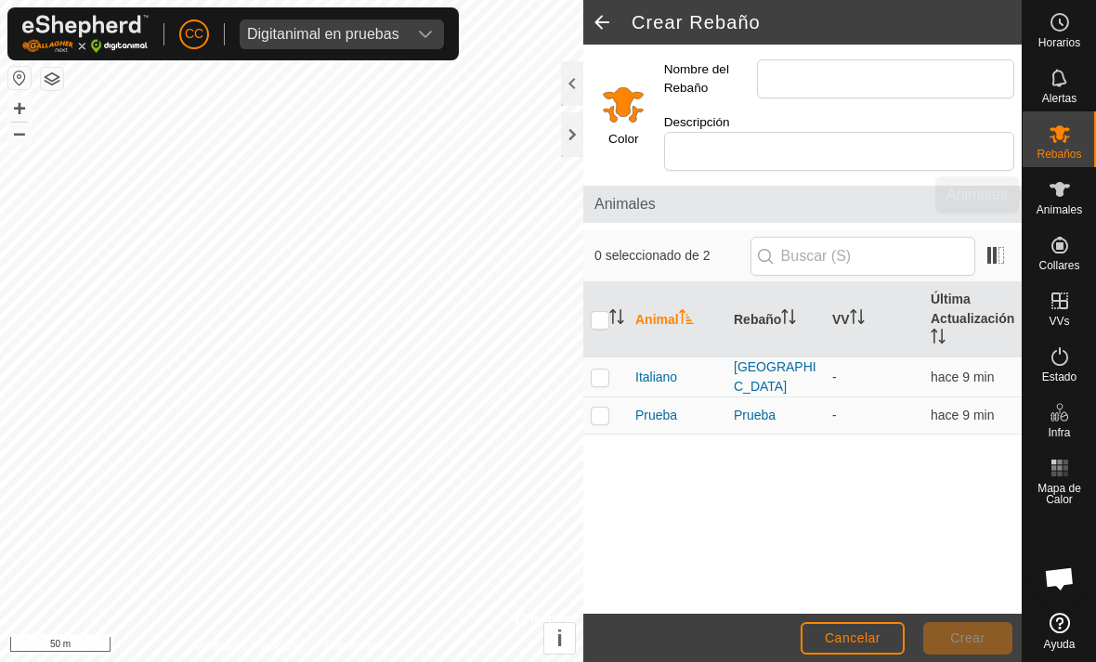
click at [1059, 193] on icon at bounding box center [1060, 189] width 20 height 15
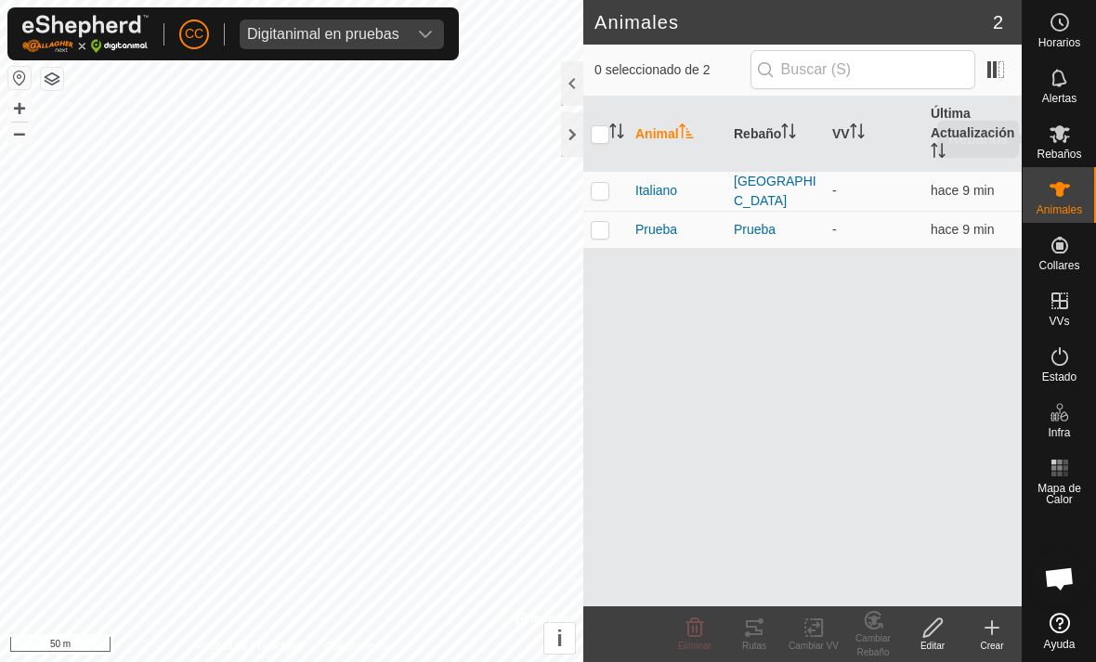
click at [1051, 131] on icon at bounding box center [1060, 134] width 22 height 22
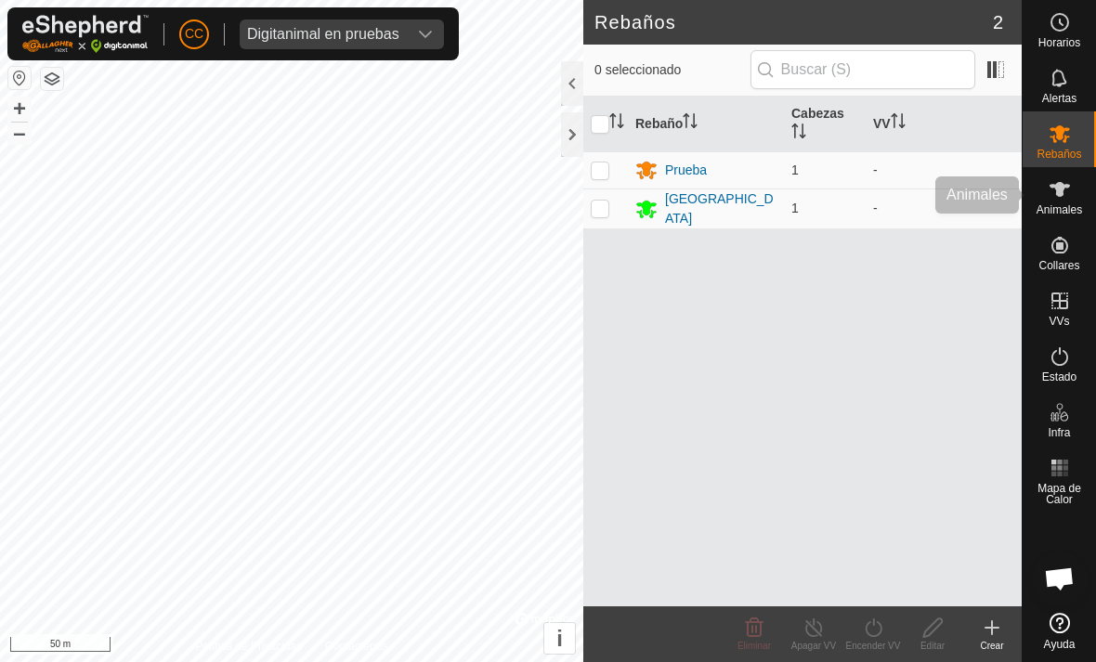
click at [1054, 197] on icon at bounding box center [1060, 189] width 22 height 22
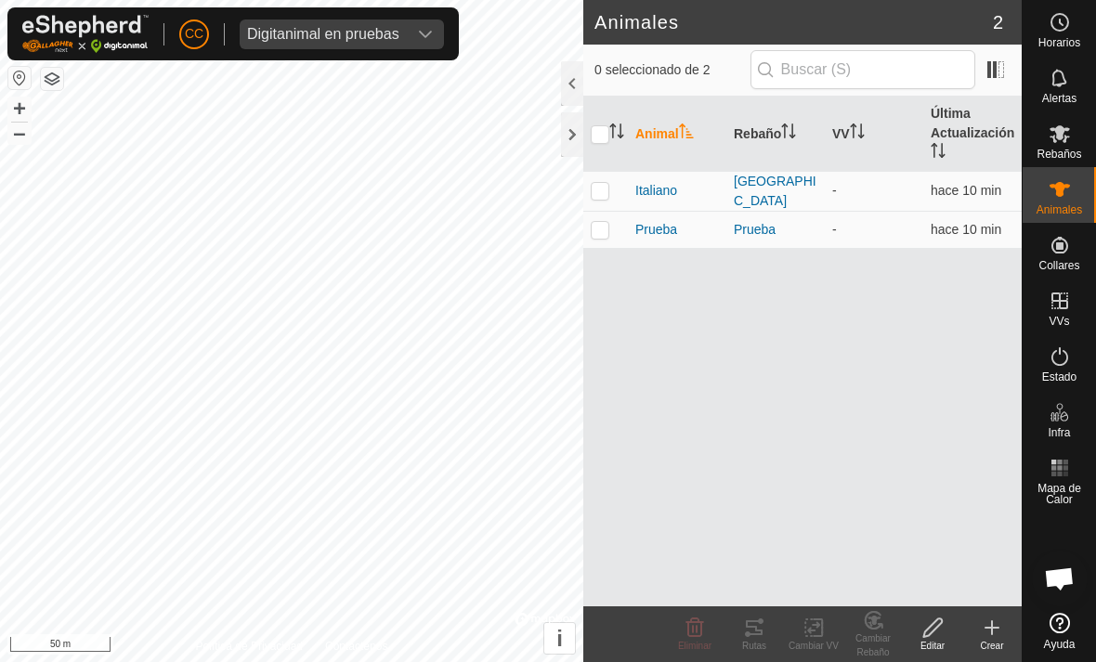
click at [602, 222] on p-checkbox at bounding box center [600, 229] width 19 height 15
checkbox input "true"
click at [978, 630] on create-svg-icon at bounding box center [991, 628] width 59 height 22
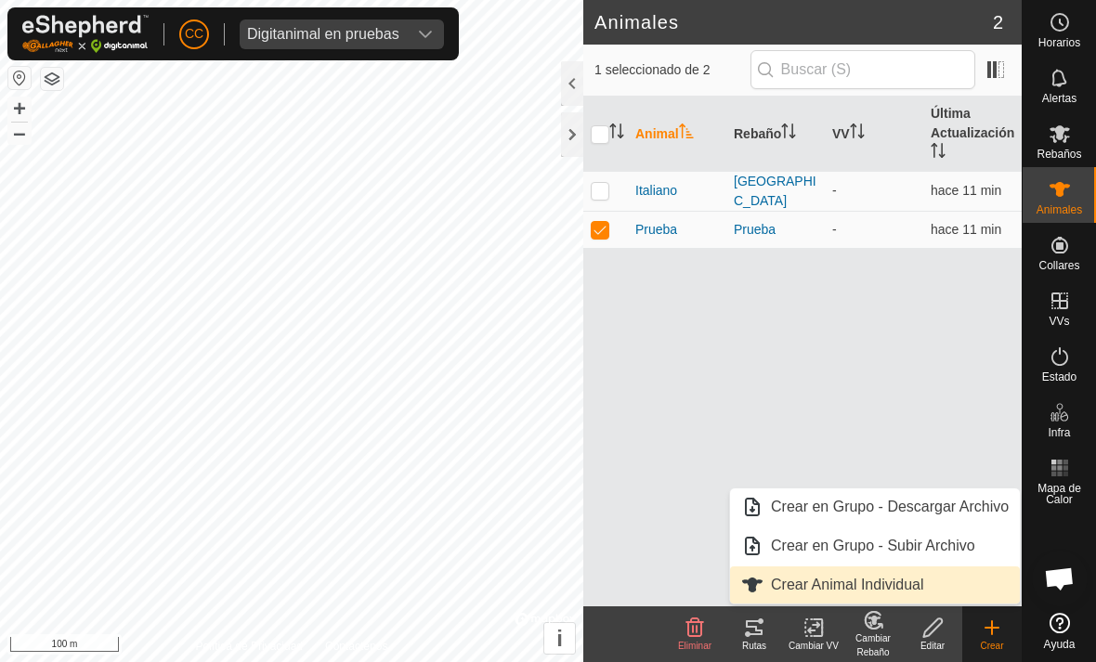
click at [762, 579] on span "Crear Animal Individual" at bounding box center [752, 585] width 22 height 22
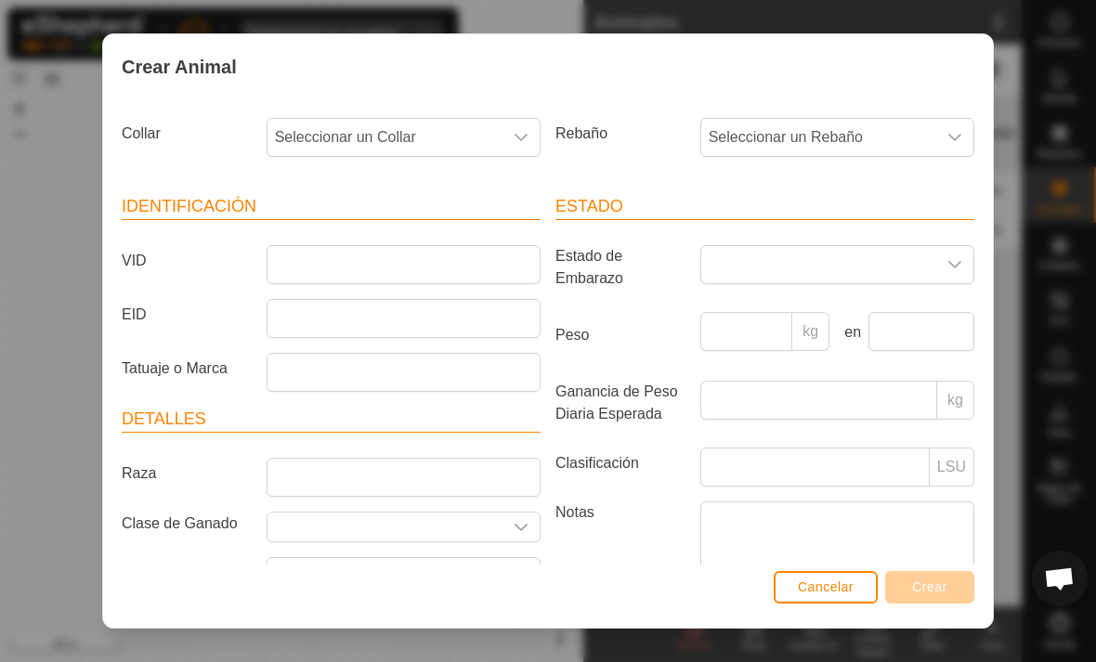
click at [325, 126] on span "Seleccionar un Collar" at bounding box center [385, 137] width 235 height 37
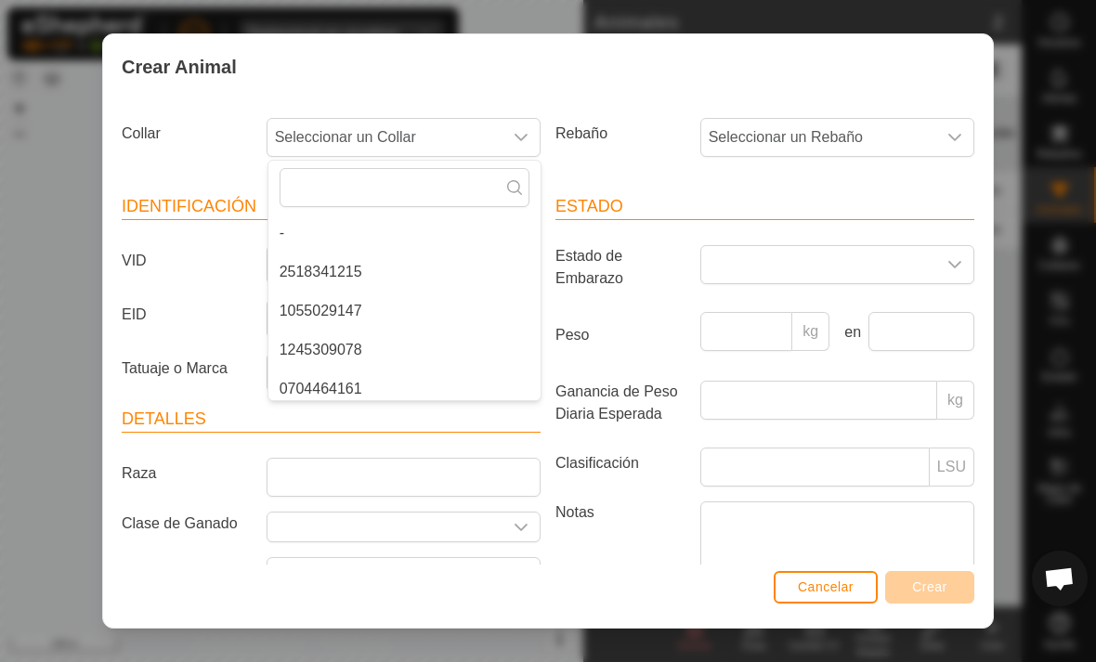
click at [776, 120] on span "Seleccionar un Rebaño" at bounding box center [818, 137] width 235 height 37
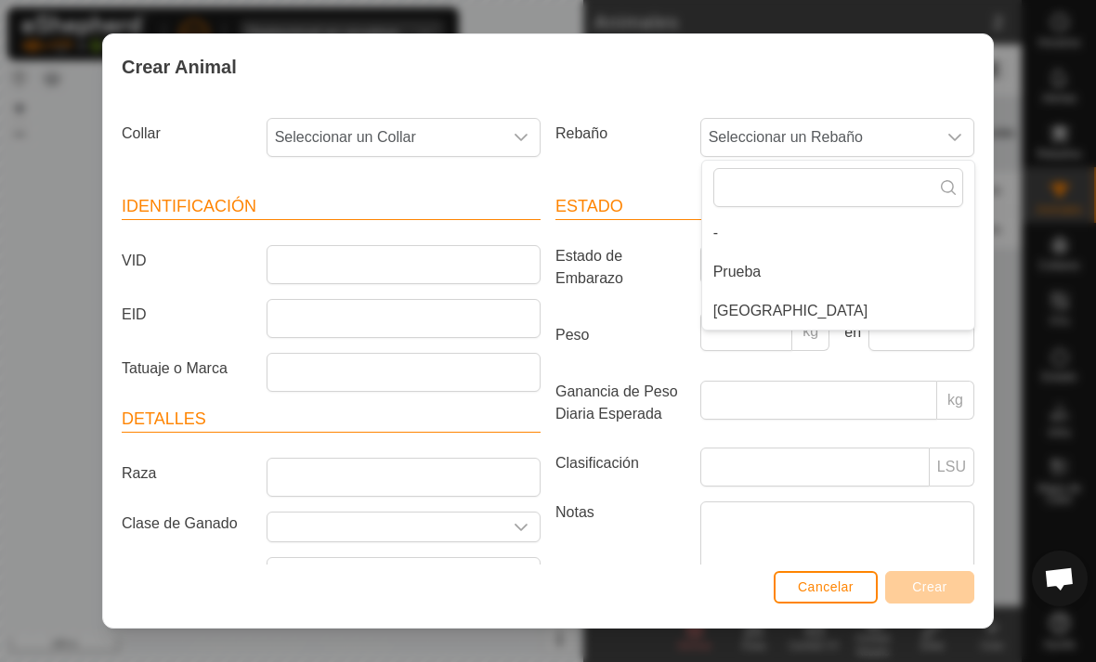
click at [618, 111] on div "Rebaño Seleccionar un Rebaño - Prueba [GEOGRAPHIC_DATA]" at bounding box center [765, 145] width 434 height 69
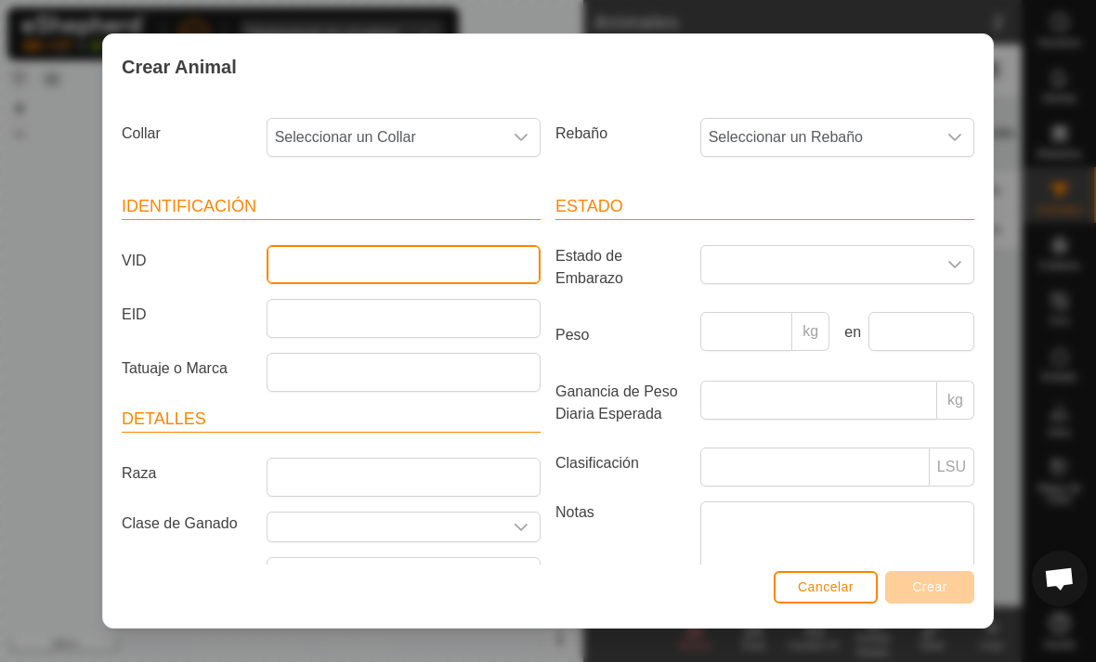
click at [327, 253] on input "VID" at bounding box center [404, 264] width 274 height 39
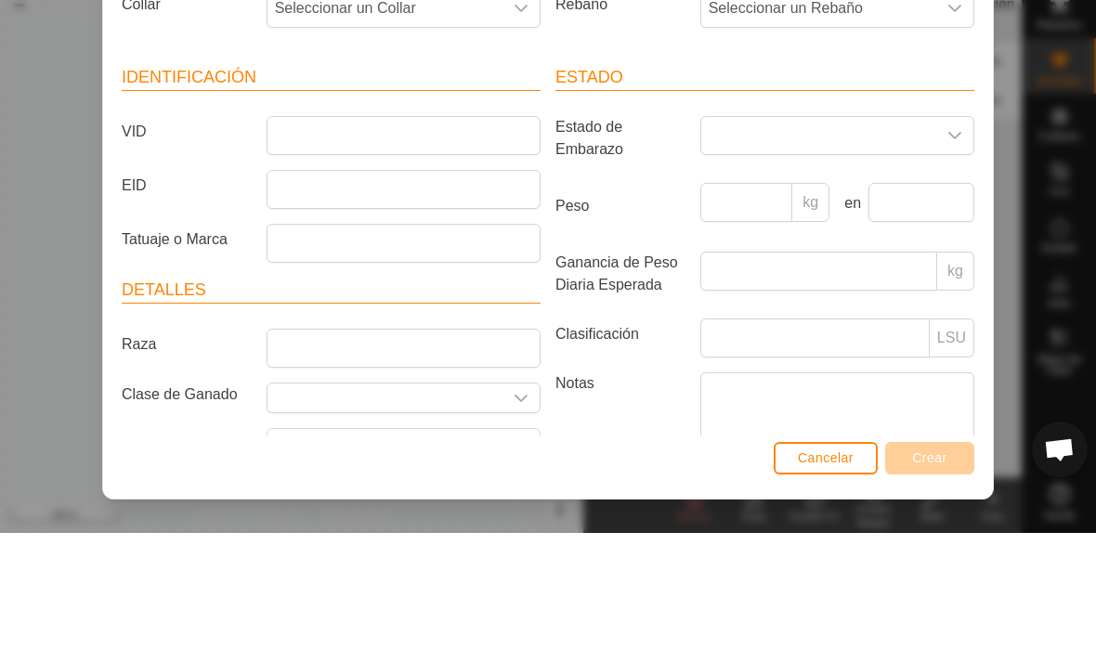
click at [41, 158] on div "Crear Animal Collar Seleccionar un Collar Rebaño Seleccionar un Rebaño Identifi…" at bounding box center [548, 331] width 1096 height 662
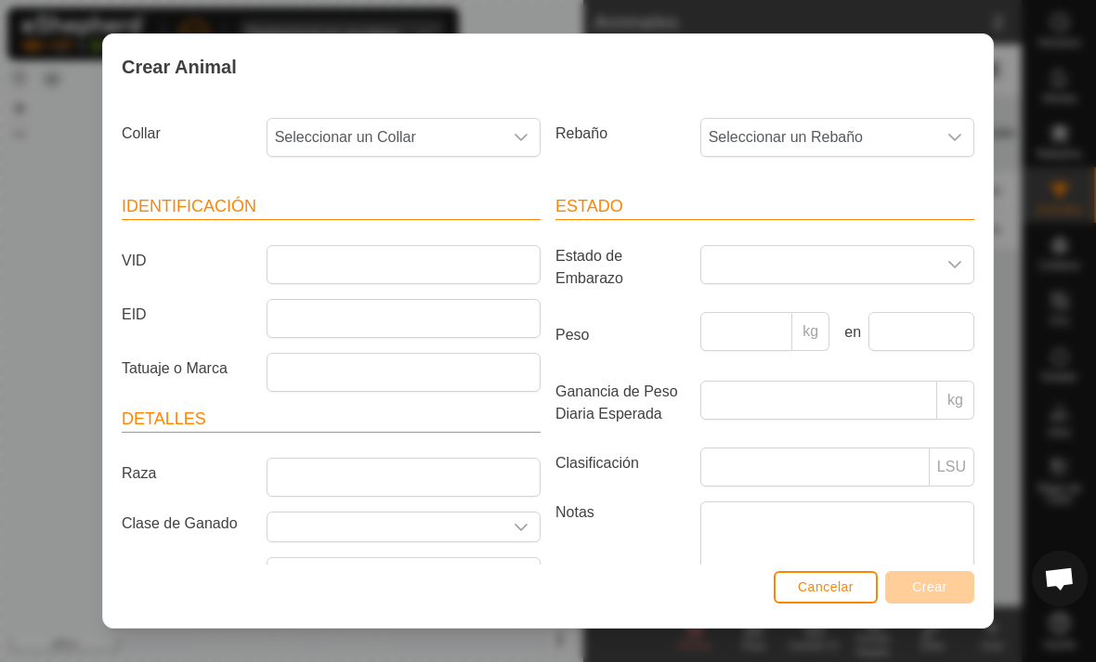
click at [811, 580] on span "Cancelar" at bounding box center [826, 587] width 56 height 15
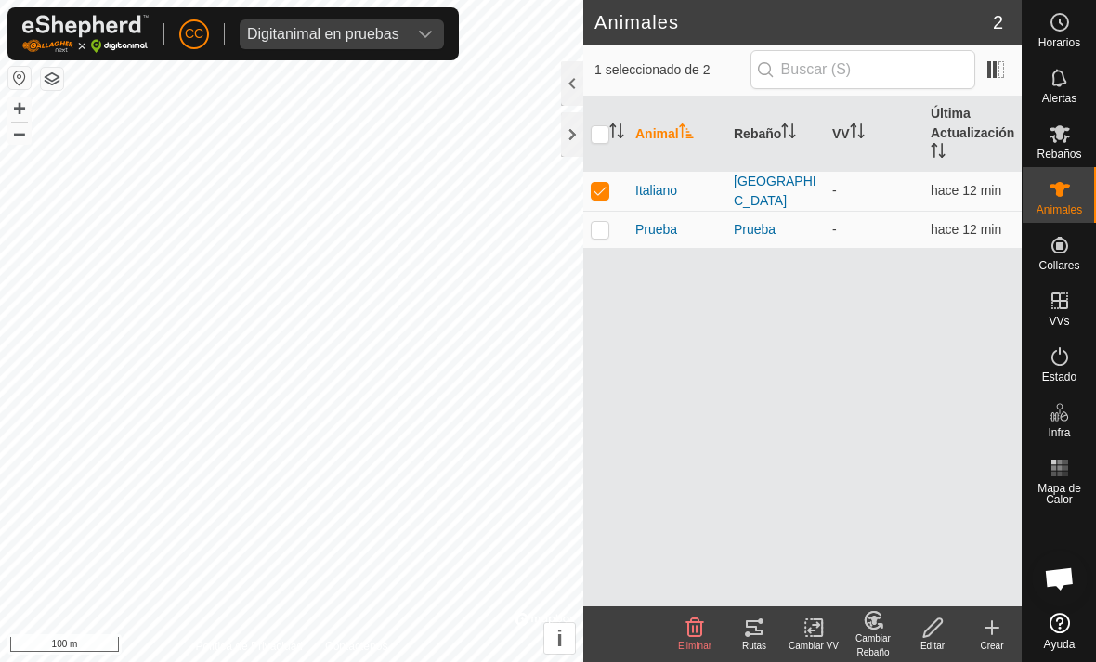
checkbox input "true"
checkbox input "false"
checkbox input "true"
click at [978, 621] on create-svg-icon at bounding box center [991, 628] width 59 height 22
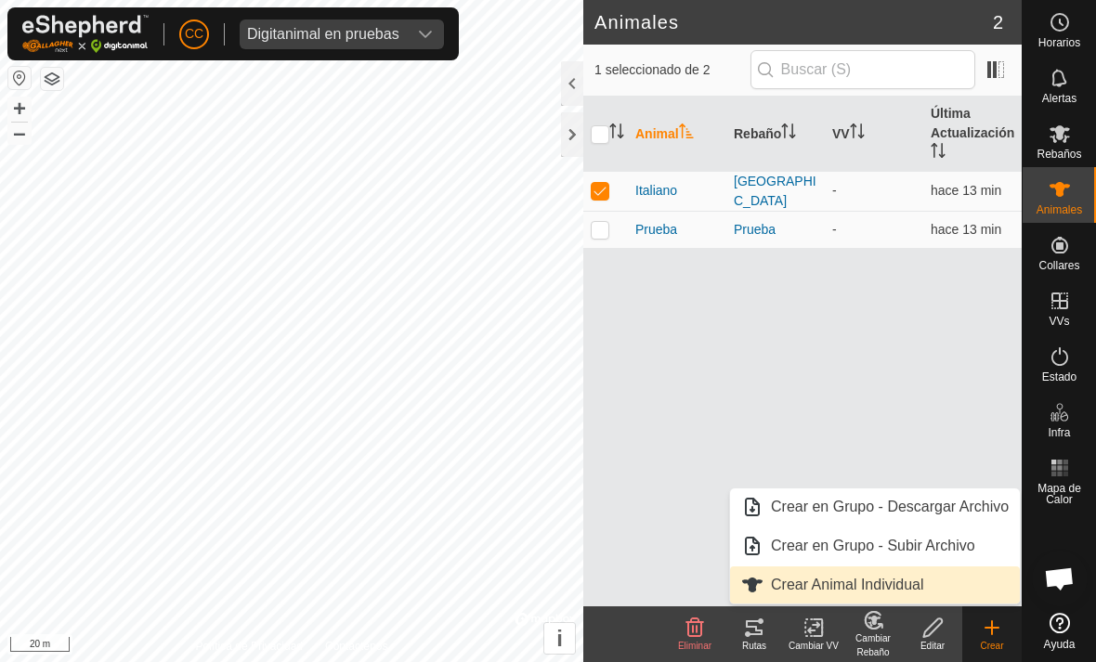
click at [762, 577] on span "Crear Animal Individual" at bounding box center [752, 585] width 22 height 22
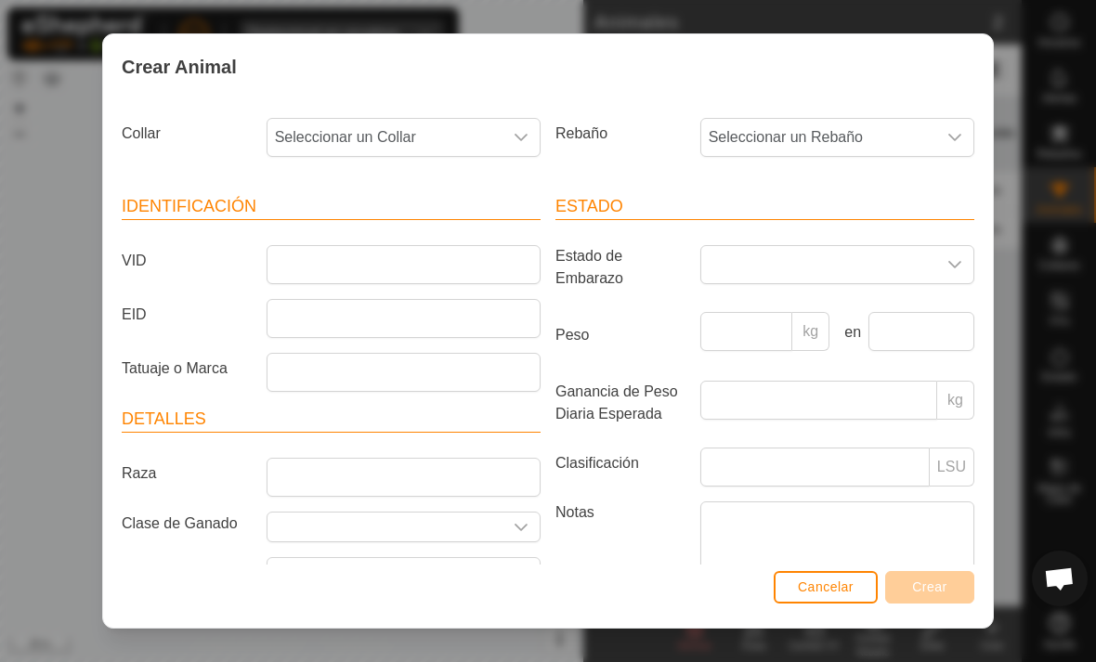
click at [804, 580] on span "Cancelar" at bounding box center [826, 587] width 56 height 15
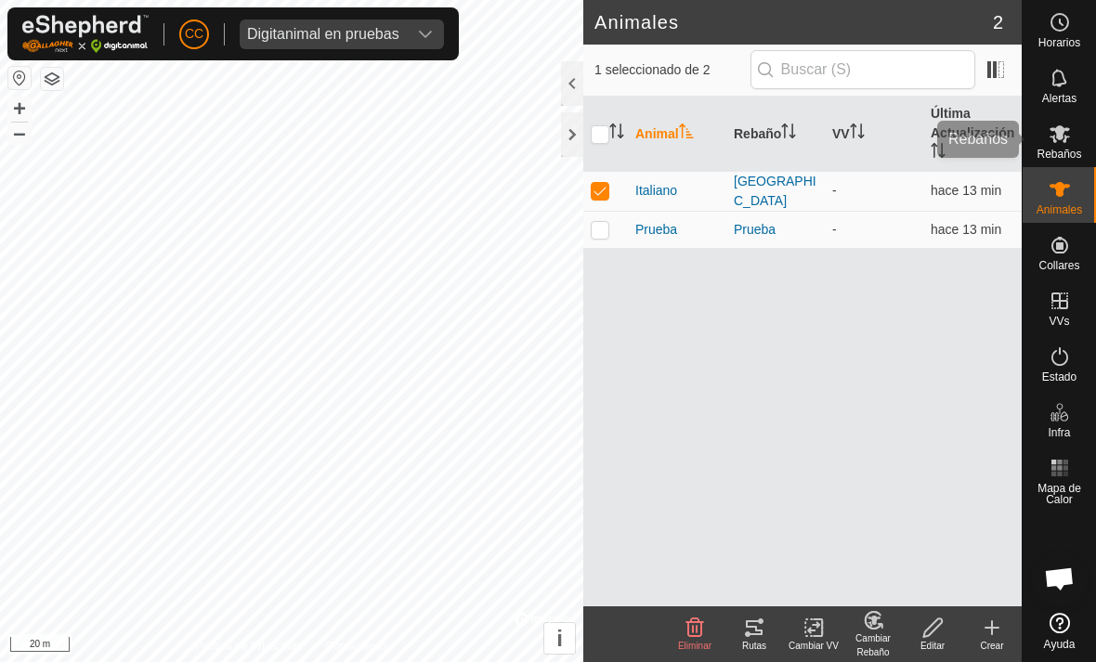
click at [1056, 131] on icon at bounding box center [1060, 134] width 20 height 18
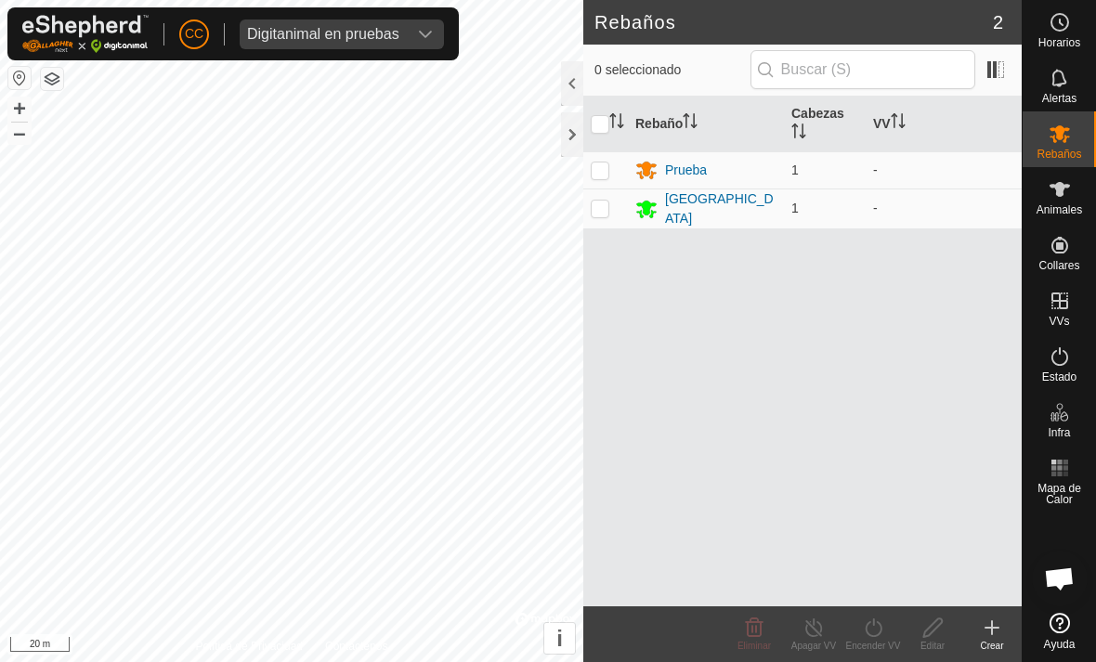
click at [604, 218] on td at bounding box center [605, 209] width 45 height 40
checkbox input "true"
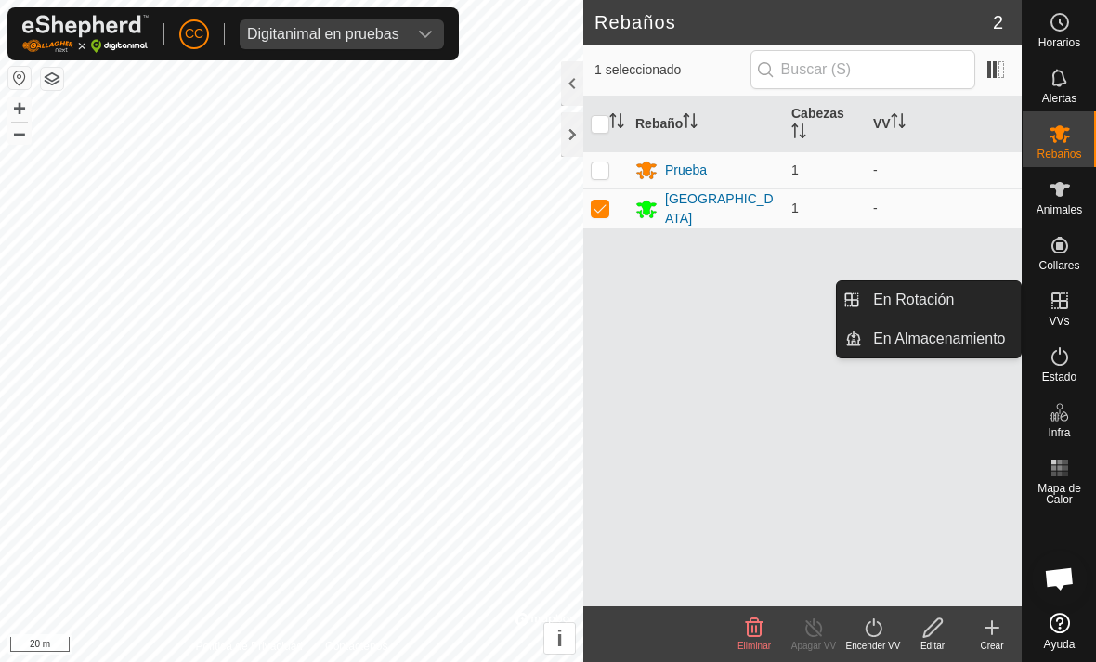
click at [979, 622] on create-svg-icon at bounding box center [991, 628] width 59 height 22
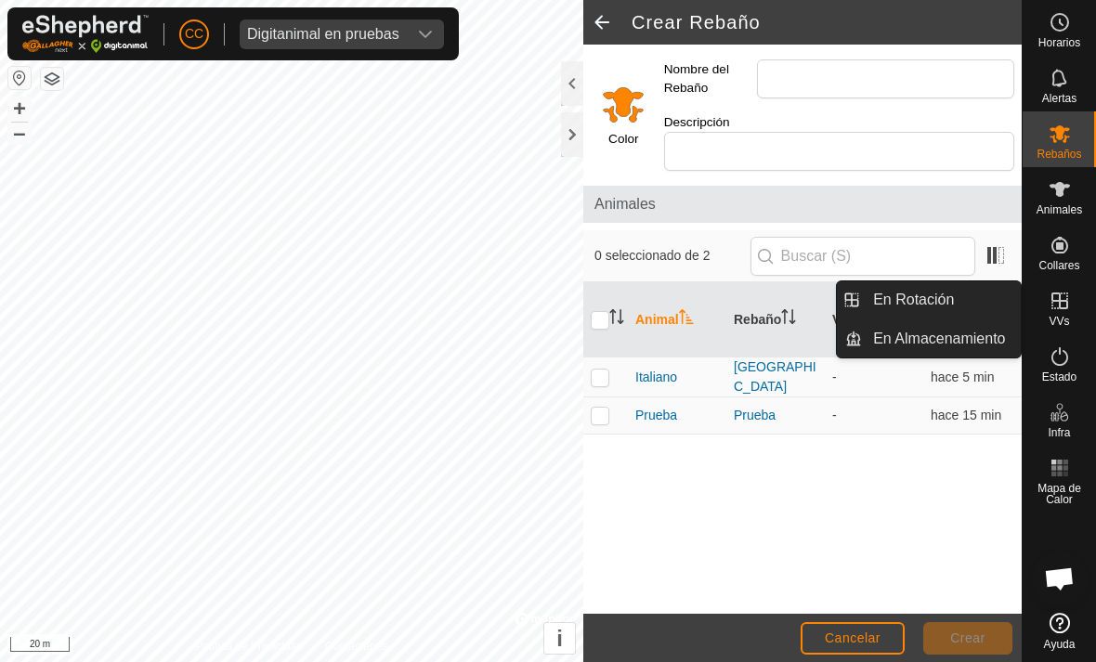
click at [909, 299] on span "En Rotación" at bounding box center [913, 300] width 81 height 22
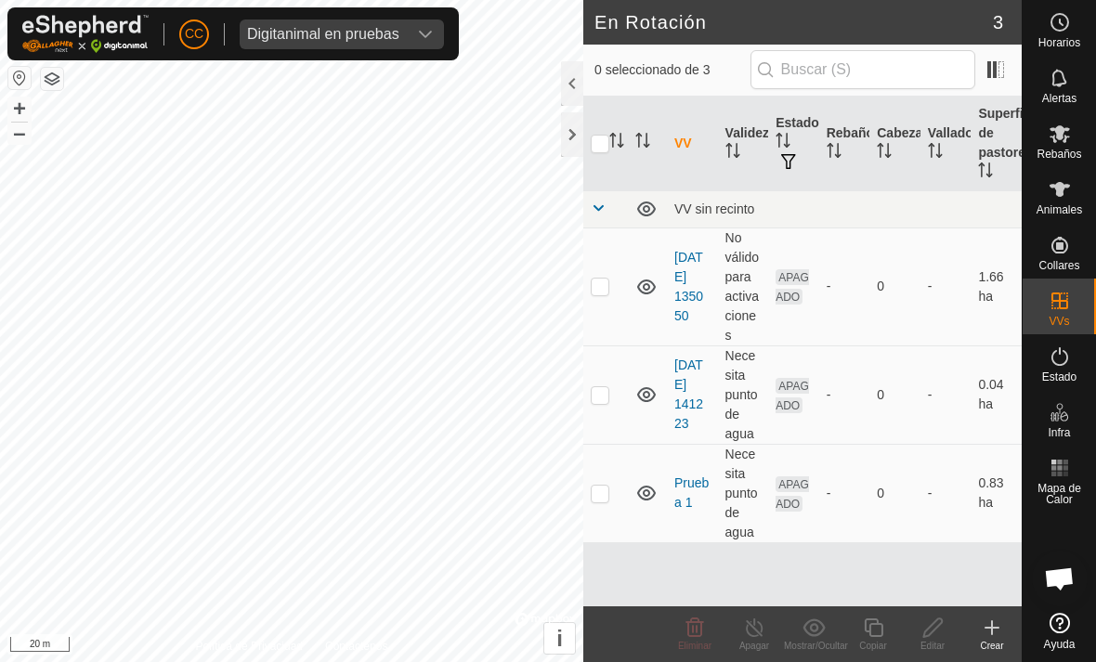
click at [977, 629] on create-svg-icon at bounding box center [991, 628] width 59 height 22
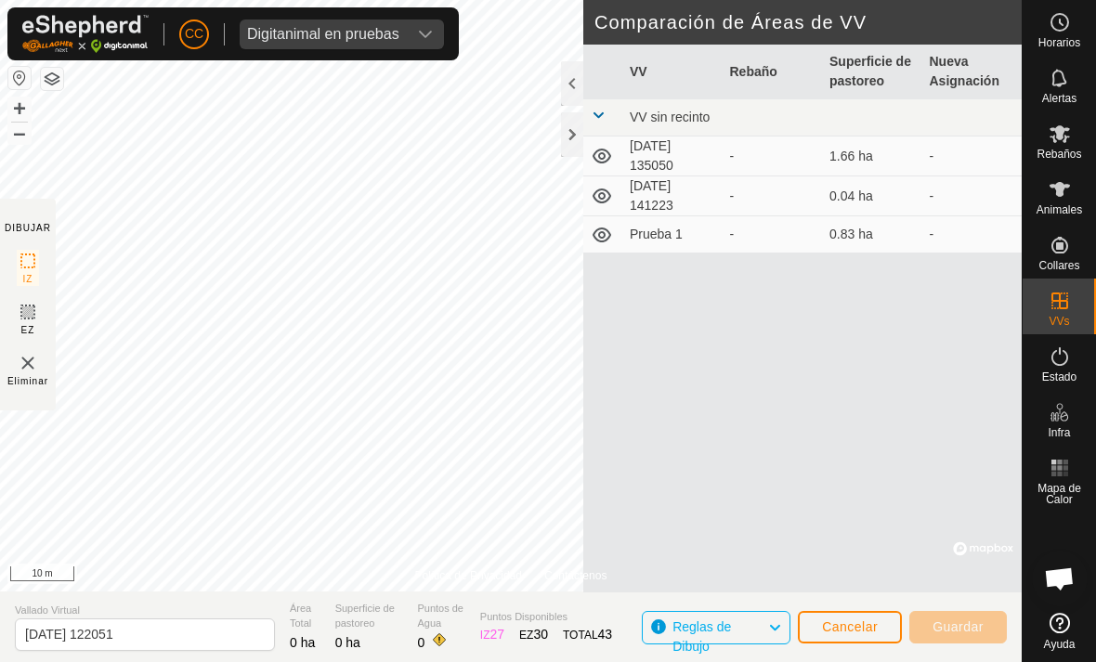
click at [574, 123] on div at bounding box center [572, 134] width 22 height 45
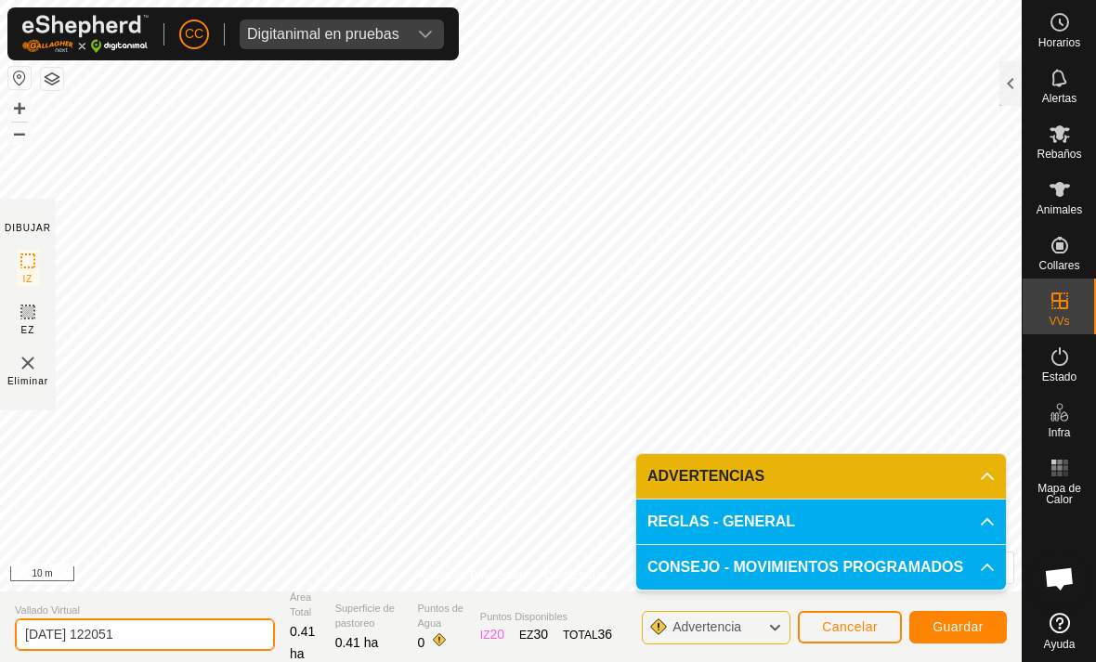
click at [40, 629] on input "[DATE] 122051" at bounding box center [145, 635] width 260 height 33
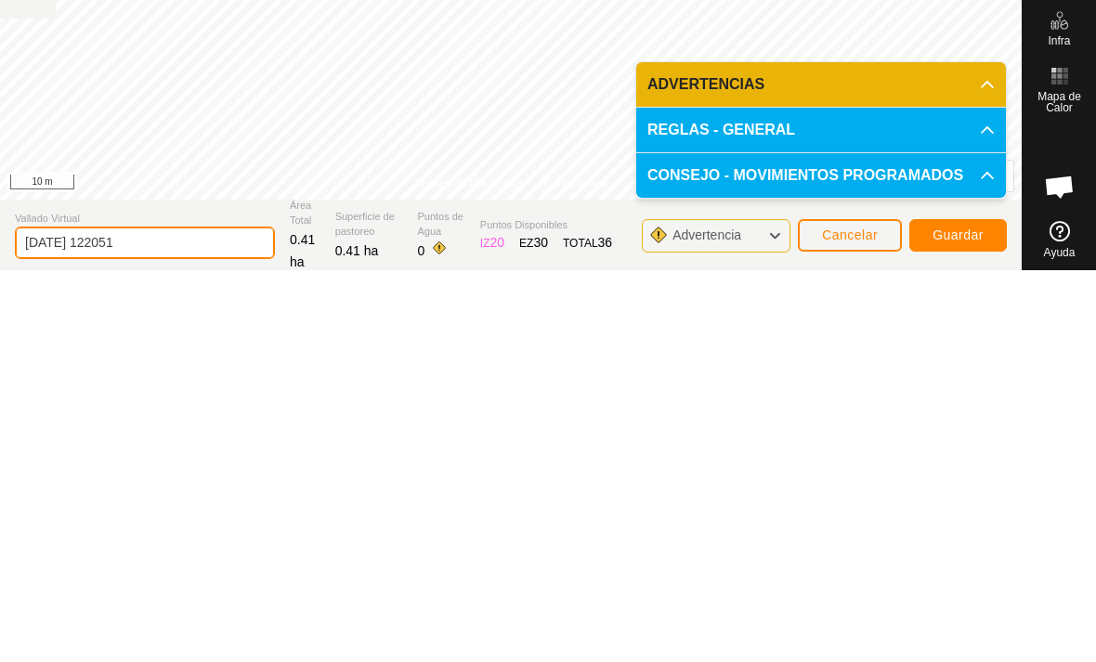
click at [30, 619] on input "[DATE] 122051" at bounding box center [145, 635] width 260 height 33
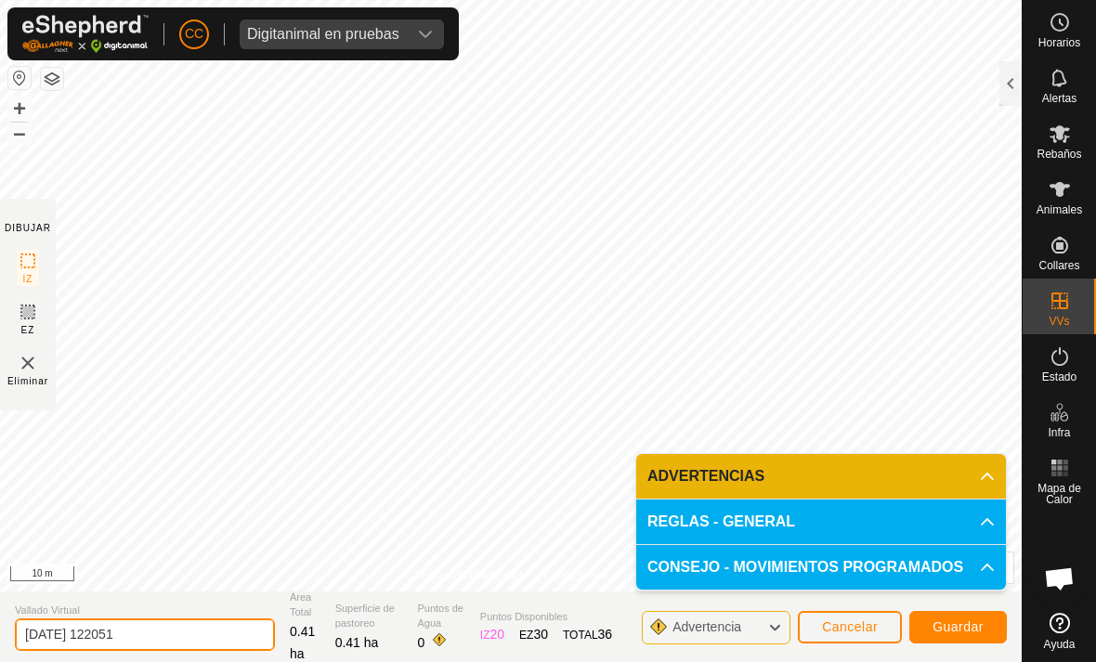
click at [97, 634] on input "[DATE] 122051" at bounding box center [145, 635] width 260 height 33
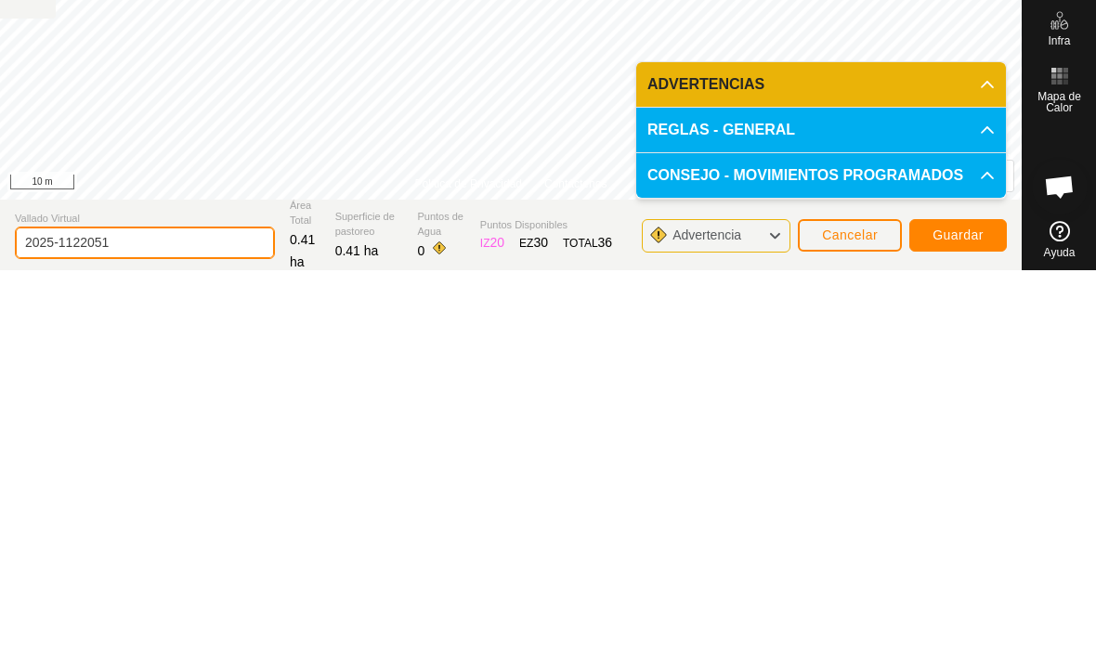
click at [137, 619] on input "2025-1122051" at bounding box center [145, 635] width 260 height 33
type input "2"
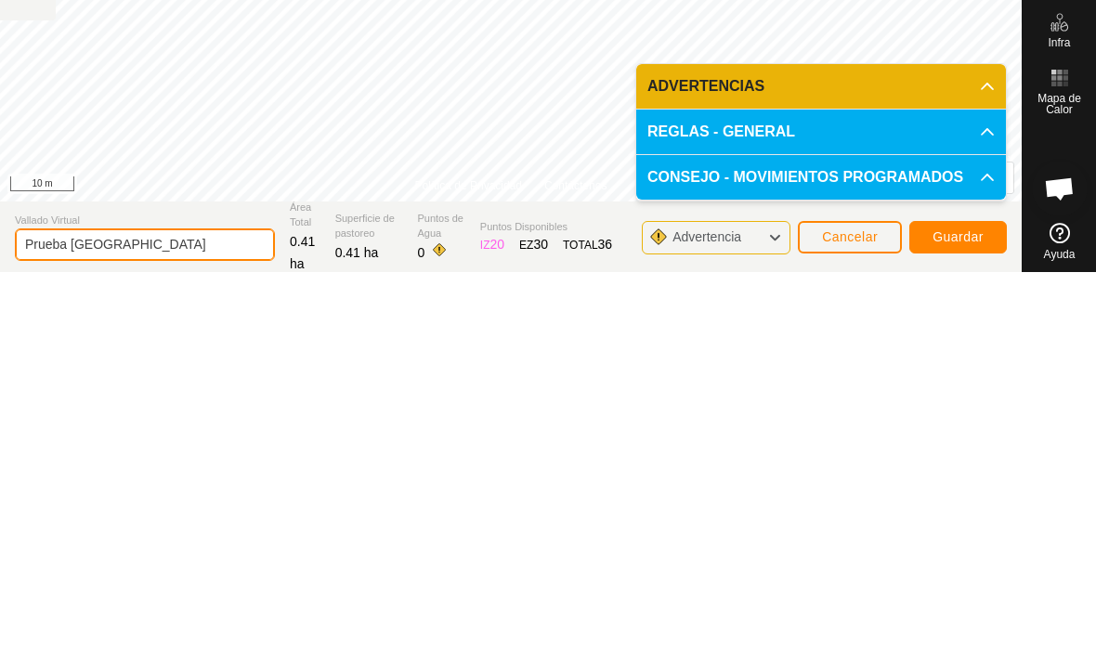
type input "Prueba [GEOGRAPHIC_DATA]"
click at [956, 620] on span "Guardar" at bounding box center [958, 627] width 51 height 15
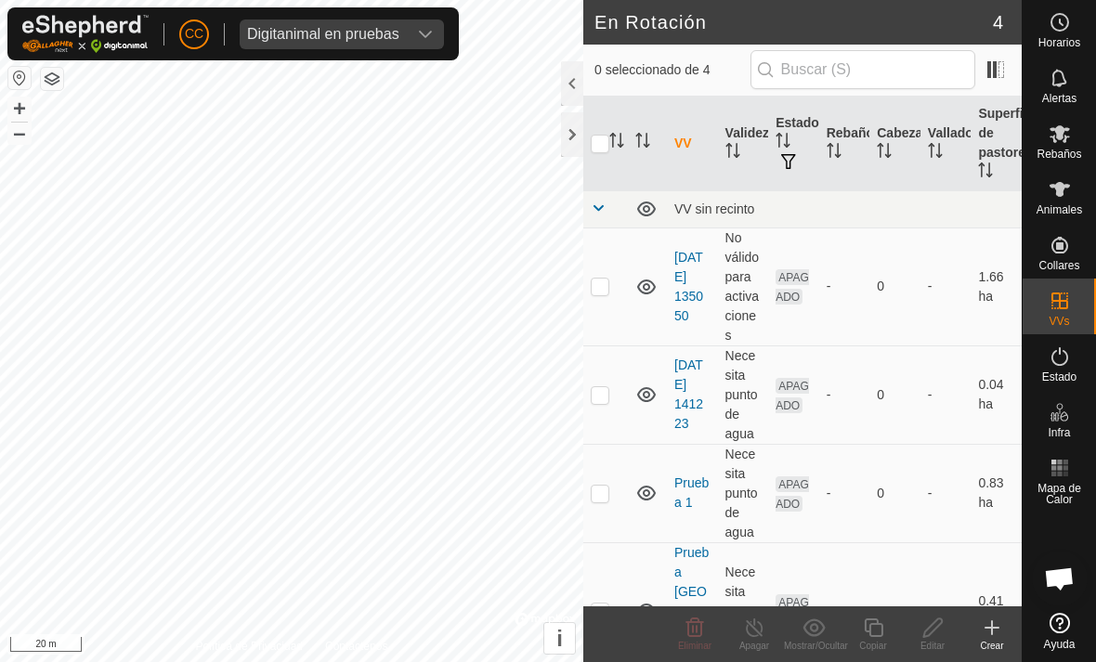
click at [985, 645] on div "Crear" at bounding box center [991, 646] width 59 height 14
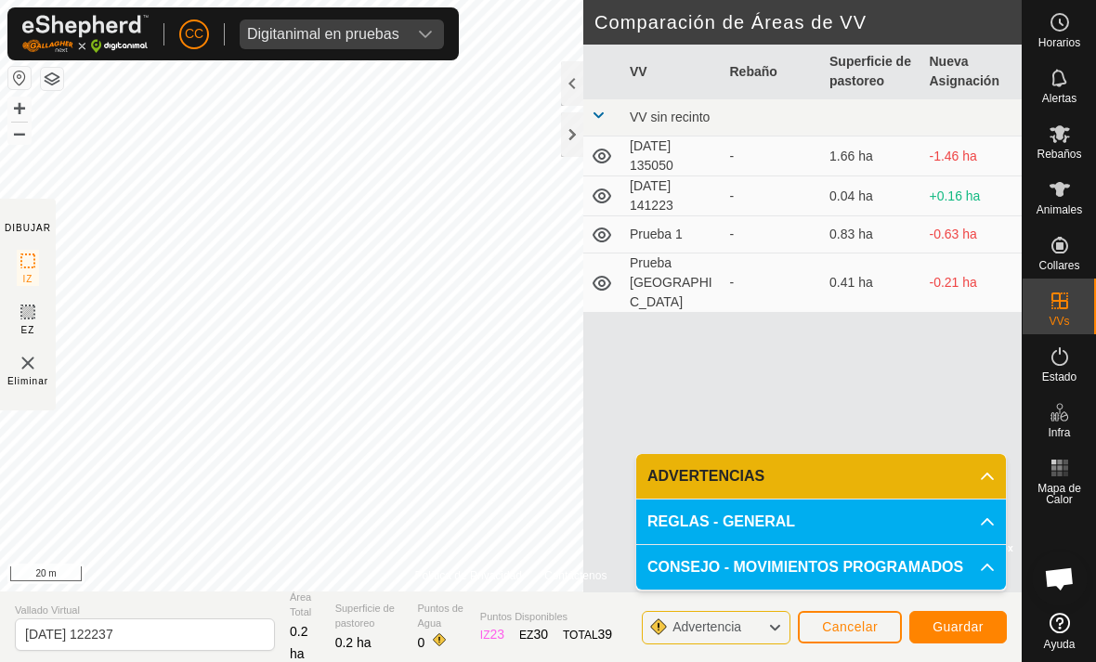
click at [840, 629] on span "Cancelar" at bounding box center [850, 627] width 56 height 15
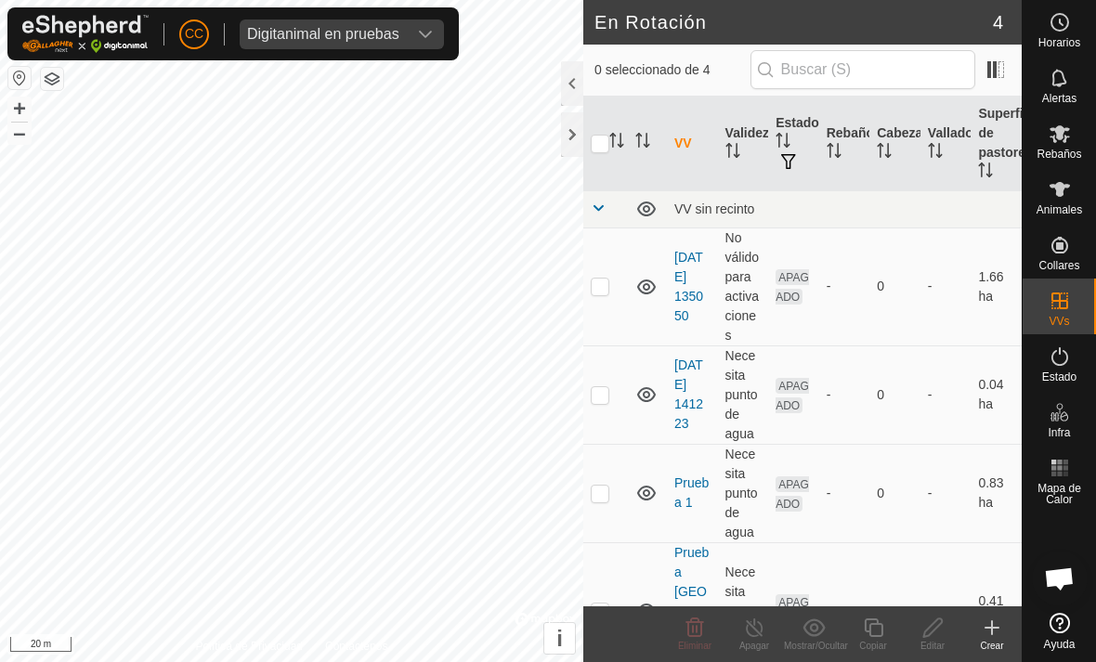
click at [983, 622] on icon at bounding box center [992, 628] width 22 height 22
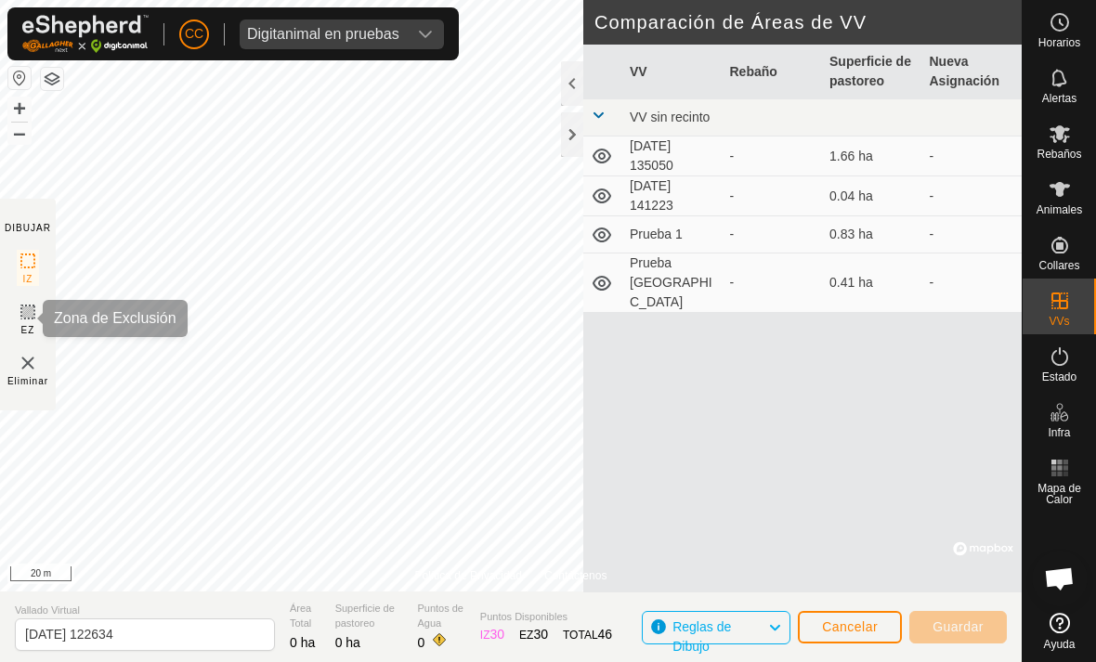
click at [21, 318] on icon at bounding box center [28, 312] width 22 height 22
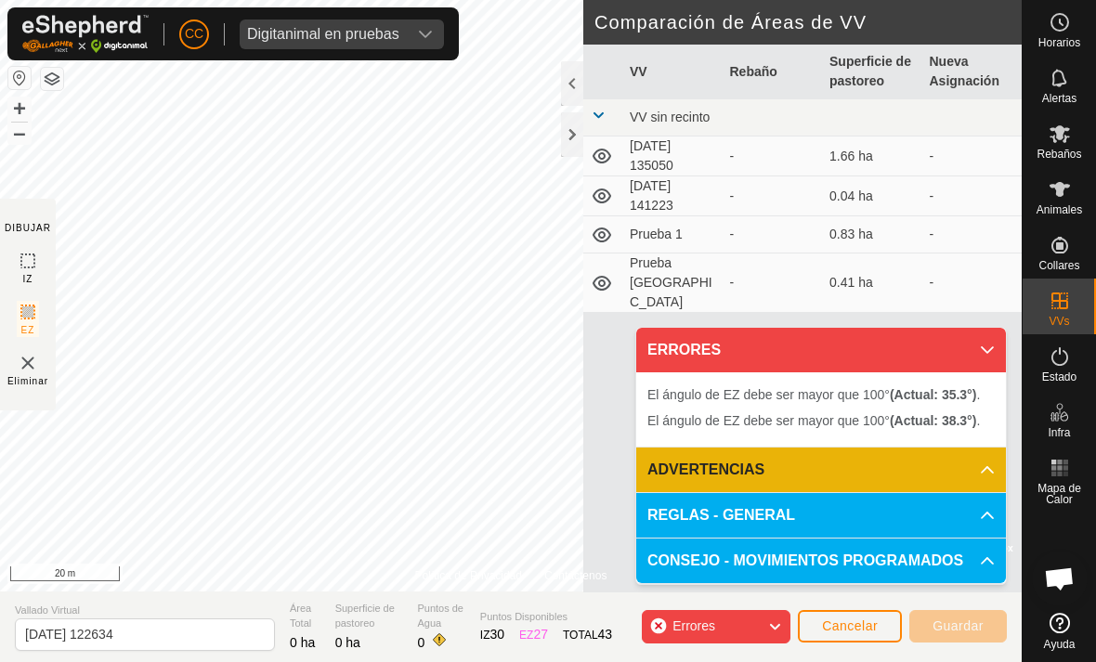
click at [831, 620] on span "Cancelar" at bounding box center [850, 626] width 56 height 15
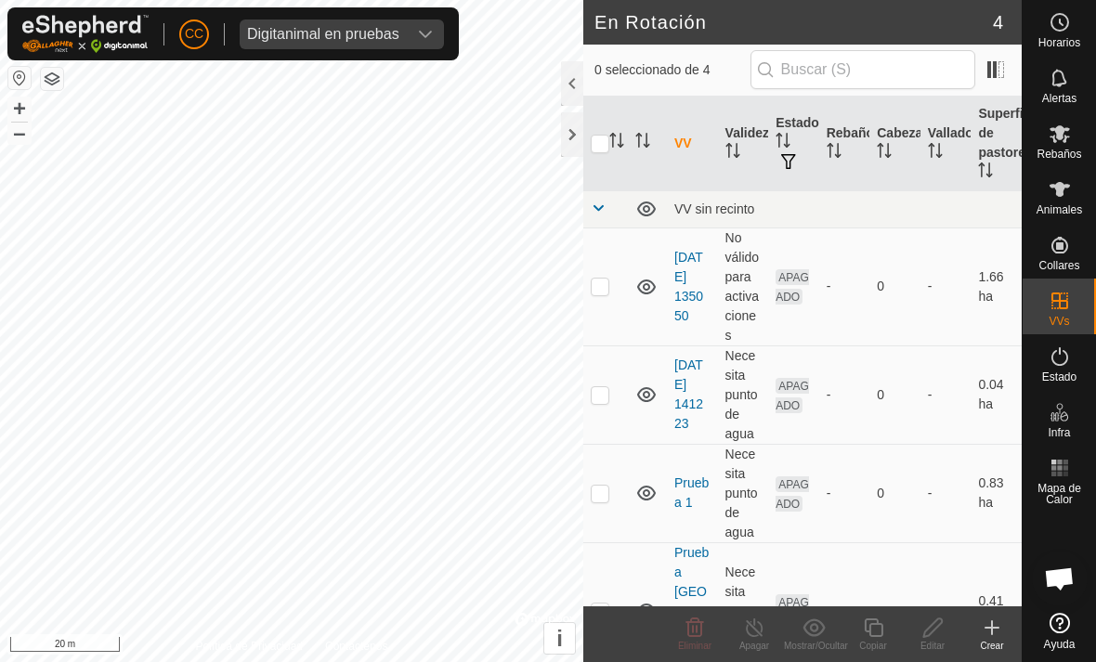
click at [987, 611] on div "Crear" at bounding box center [991, 635] width 59 height 56
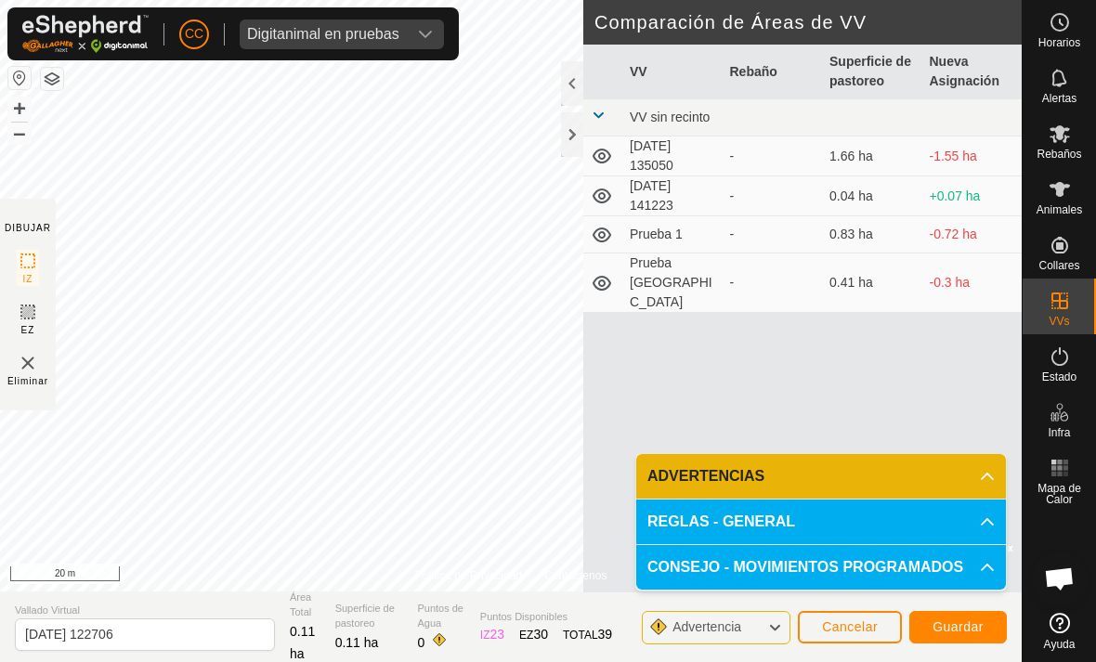
click at [22, 296] on section "DIBUJAR IZ EZ Eliminar" at bounding box center [28, 305] width 56 height 212
click at [20, 319] on icon at bounding box center [28, 312] width 22 height 22
click at [18, 363] on img at bounding box center [28, 363] width 22 height 22
click at [24, 352] on img at bounding box center [28, 363] width 22 height 22
click at [33, 362] on img at bounding box center [28, 363] width 22 height 22
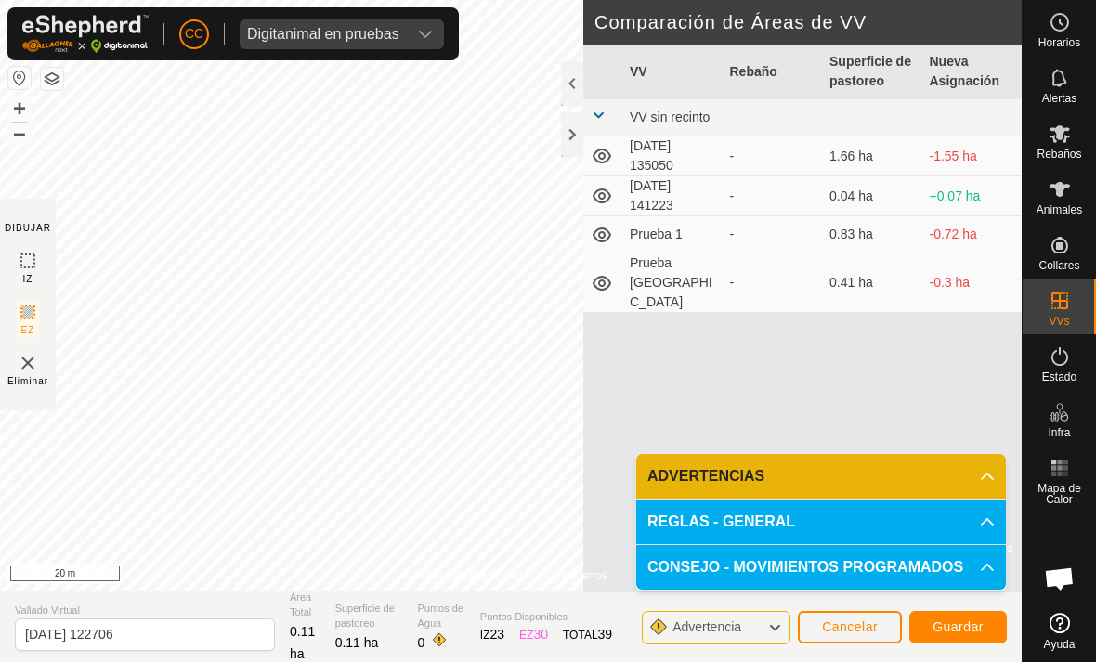
click at [851, 615] on button "Cancelar" at bounding box center [850, 627] width 104 height 33
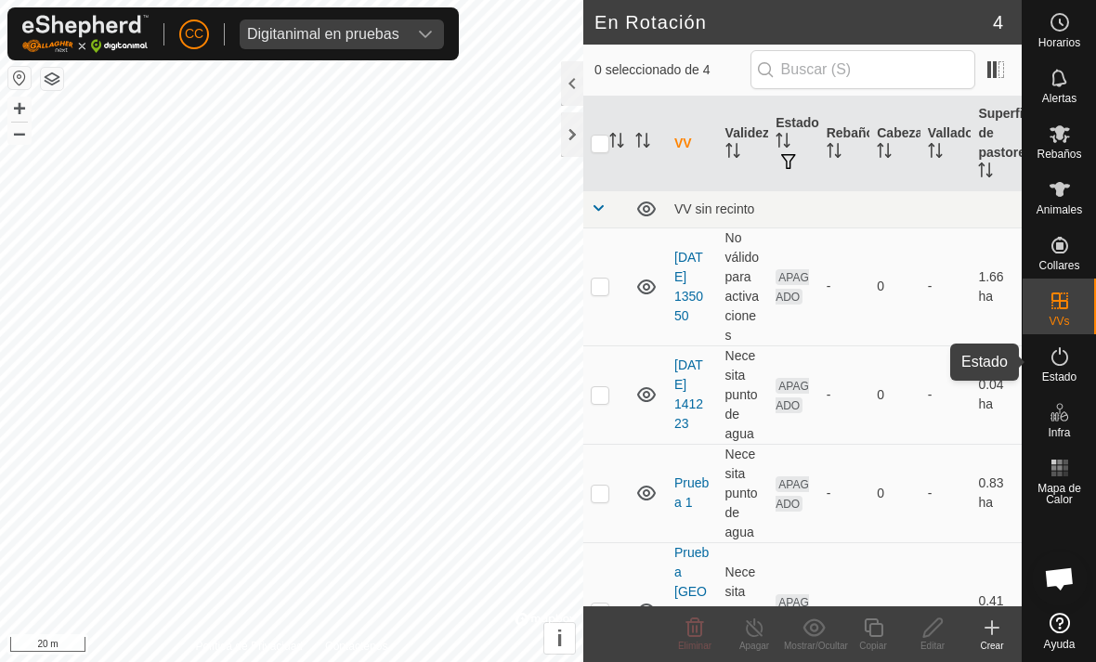
click at [1052, 365] on icon at bounding box center [1060, 357] width 22 height 22
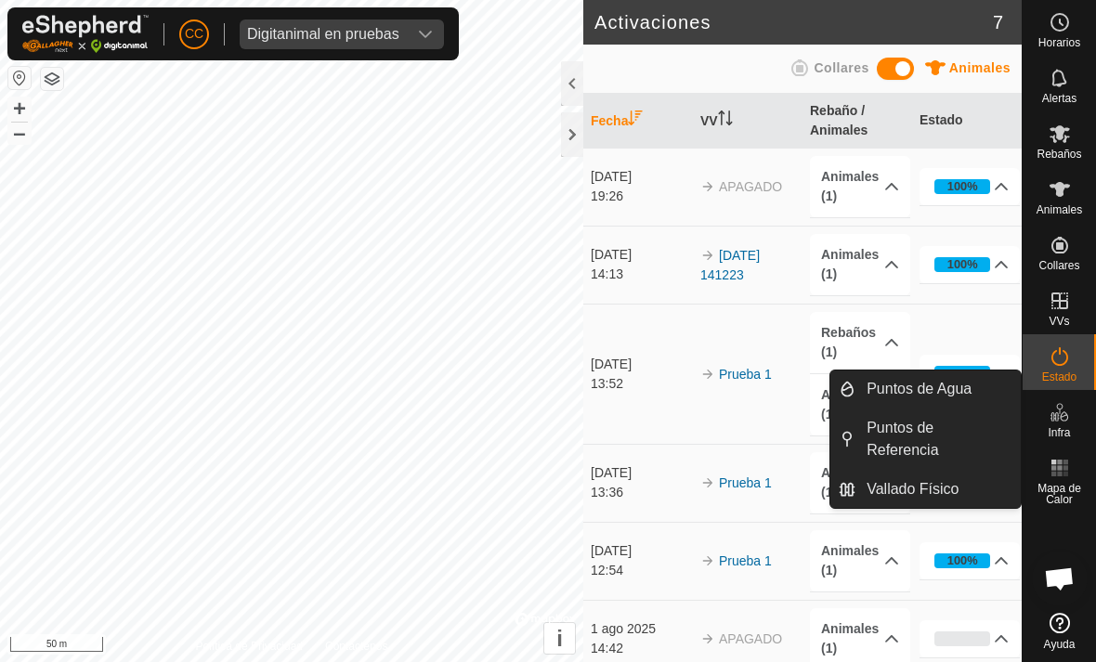
click at [888, 490] on span "Vallado Físico" at bounding box center [913, 489] width 92 height 22
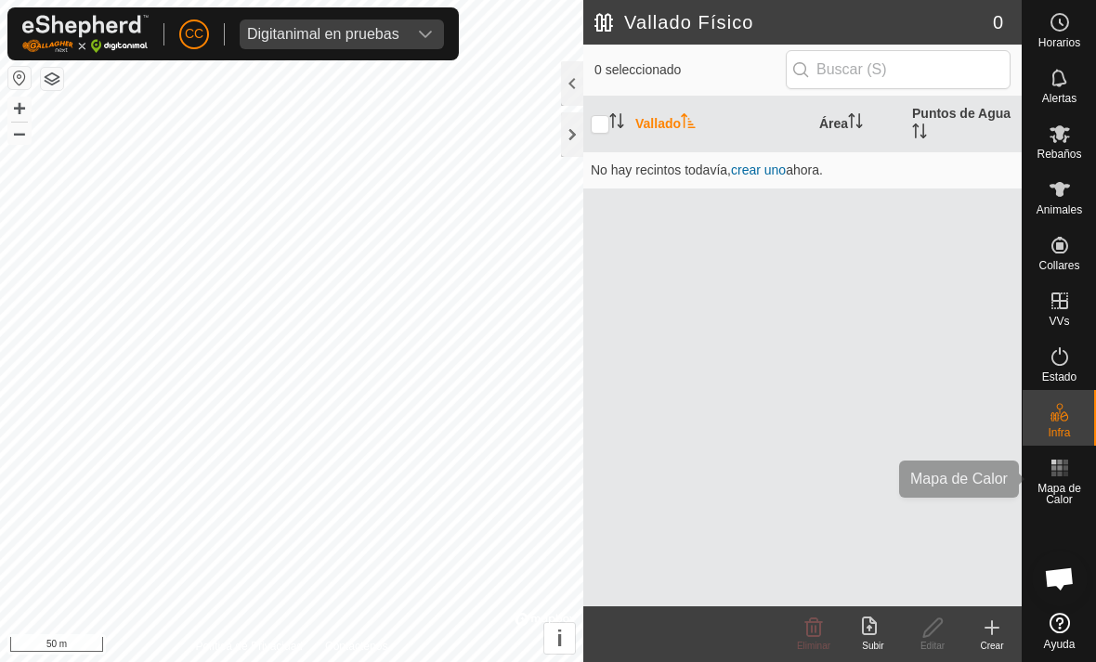
click at [1045, 477] on es-heatmap-svg-icon at bounding box center [1059, 468] width 33 height 30
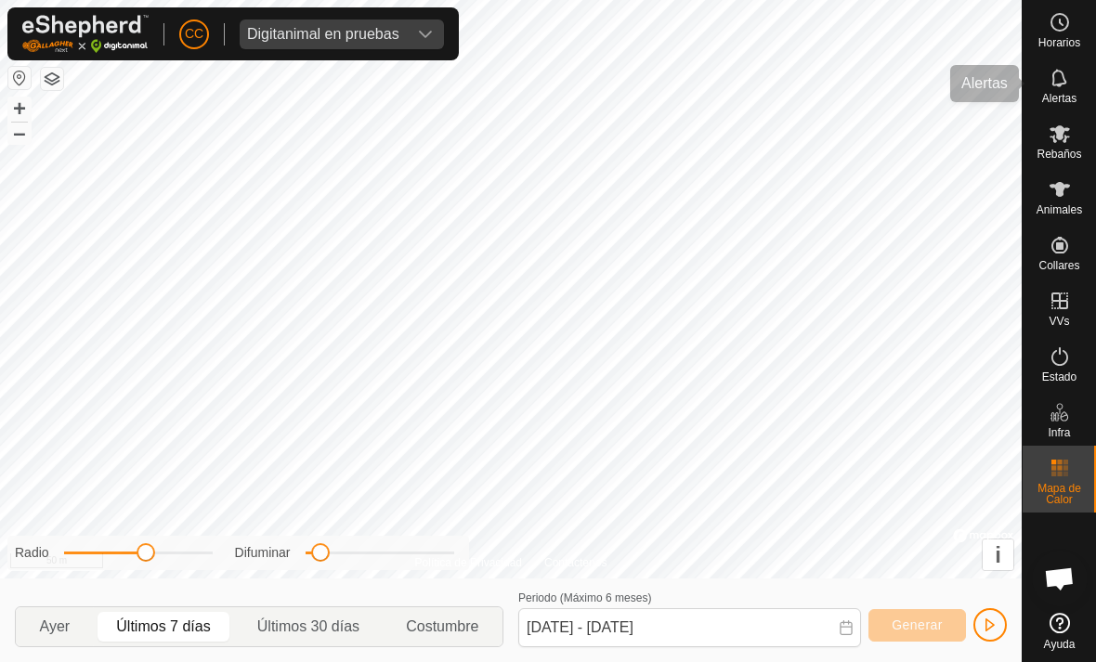
click at [1037, 82] on div "Alertas" at bounding box center [1059, 84] width 73 height 56
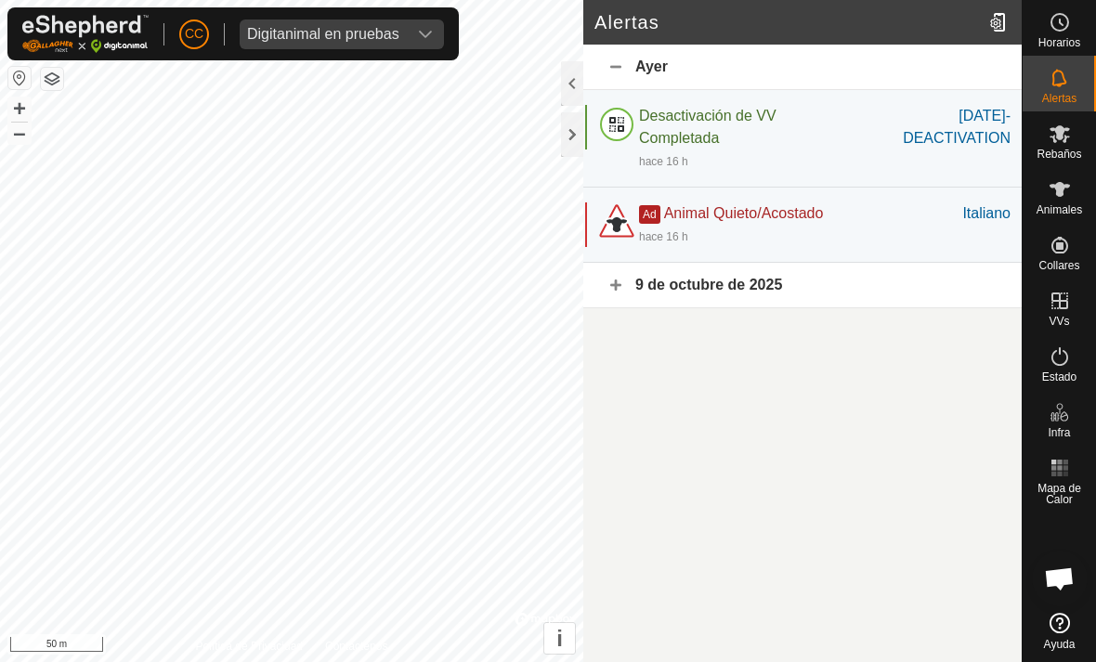
click at [403, 48] on span "Digitanimal en pruebas" at bounding box center [323, 35] width 167 height 30
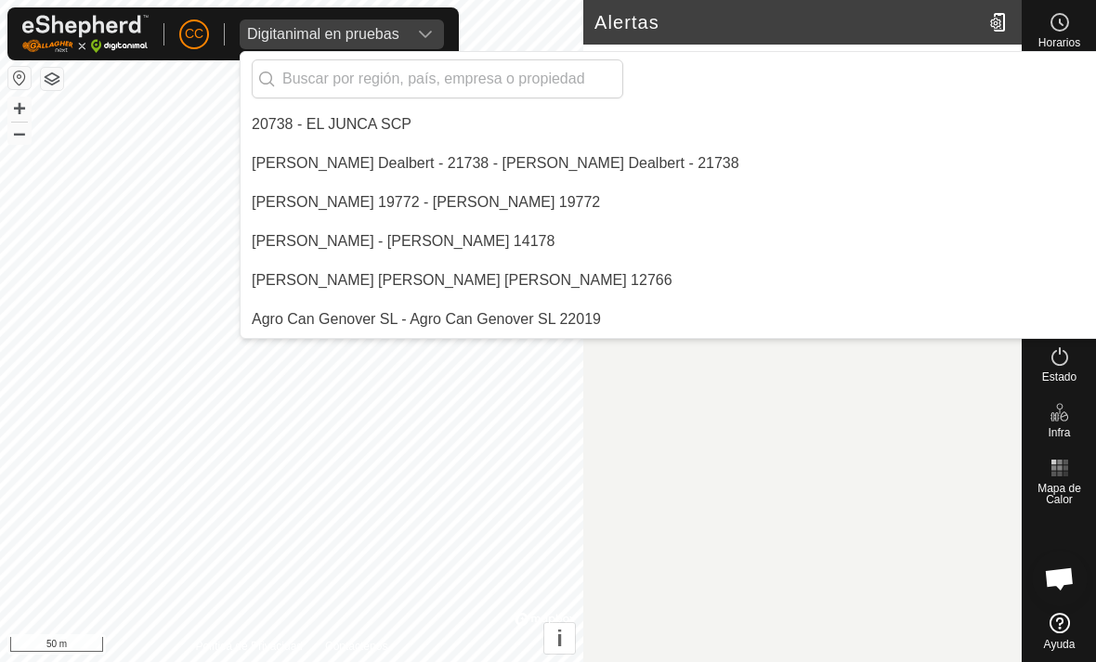
scroll to position [4370, 0]
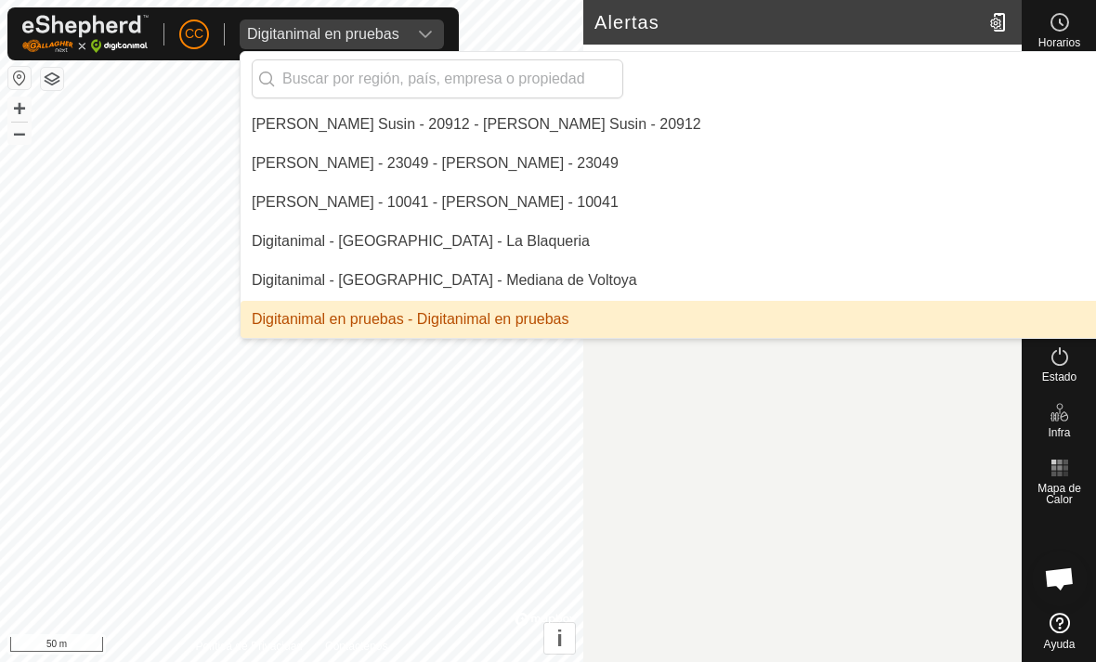
click at [465, 72] on input "text" at bounding box center [438, 78] width 372 height 39
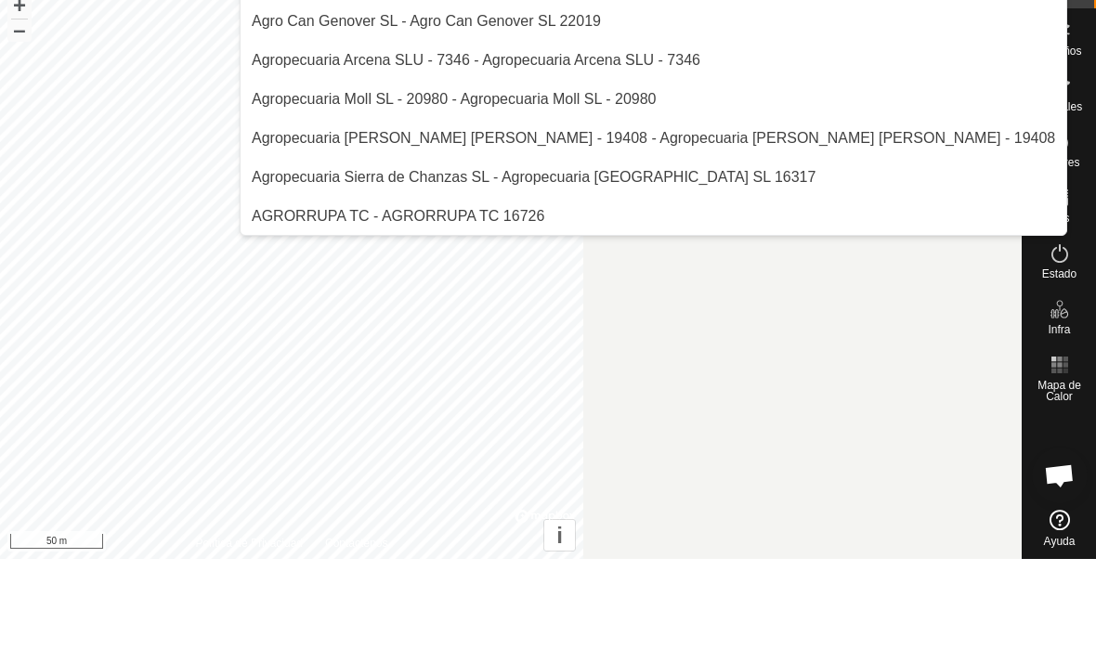
scroll to position [0, 0]
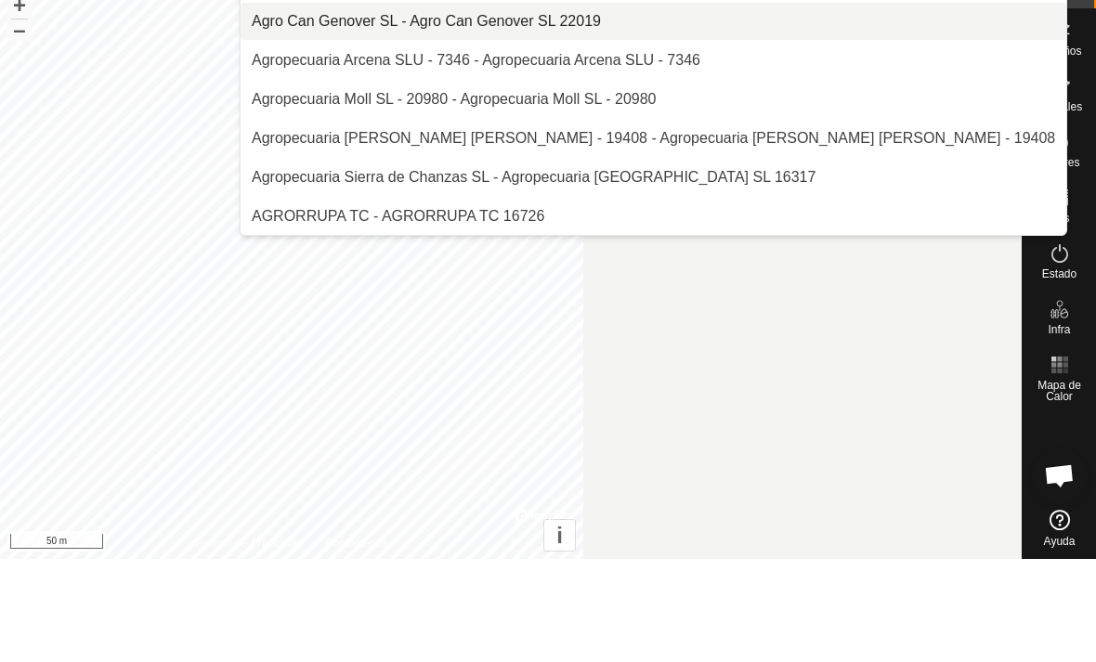
type input "Agro"
click at [497, 113] on div "Agro Can Genover SL - Agro Can Genover SL 22019" at bounding box center [426, 124] width 349 height 22
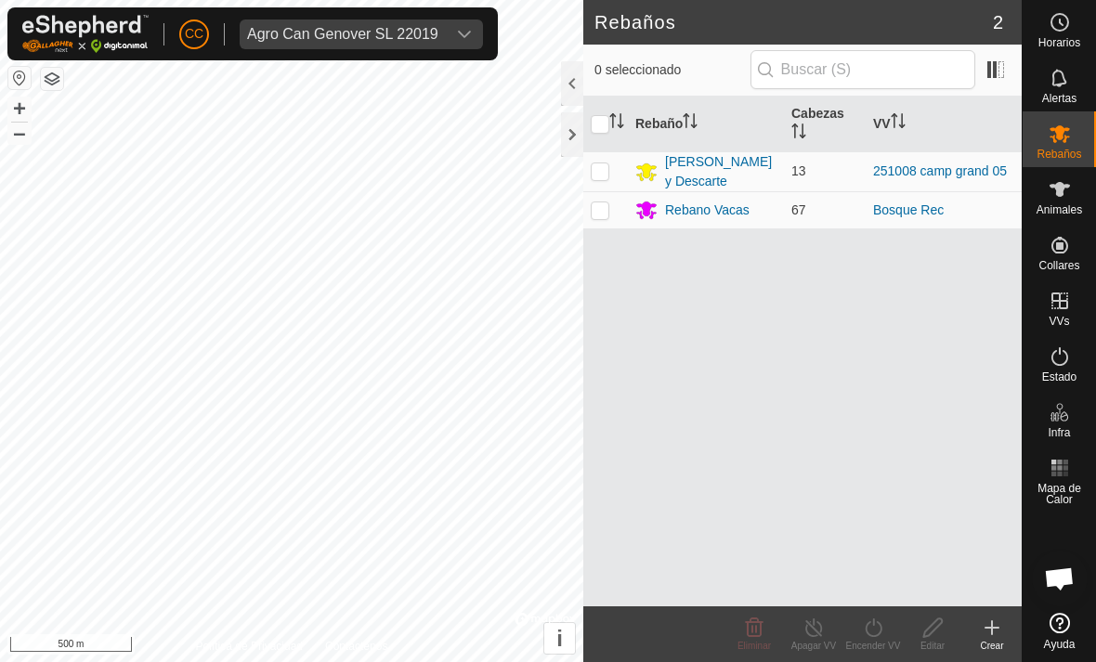
click at [573, 136] on div at bounding box center [572, 134] width 22 height 45
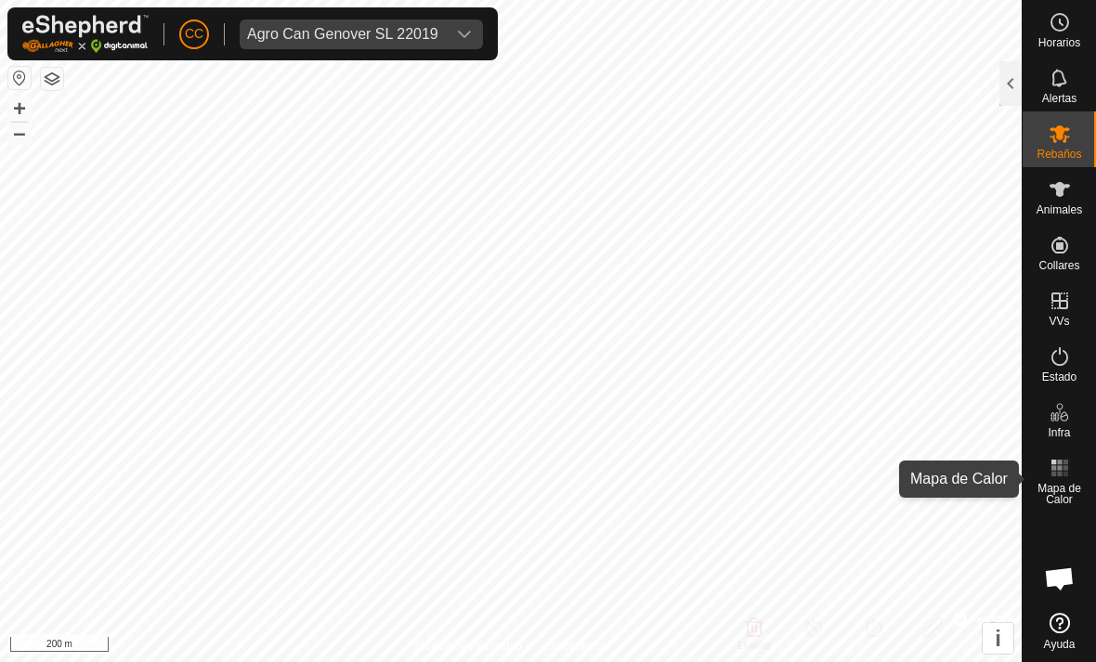
click at [1052, 483] on span "Mapa de Calor" at bounding box center [1059, 494] width 64 height 22
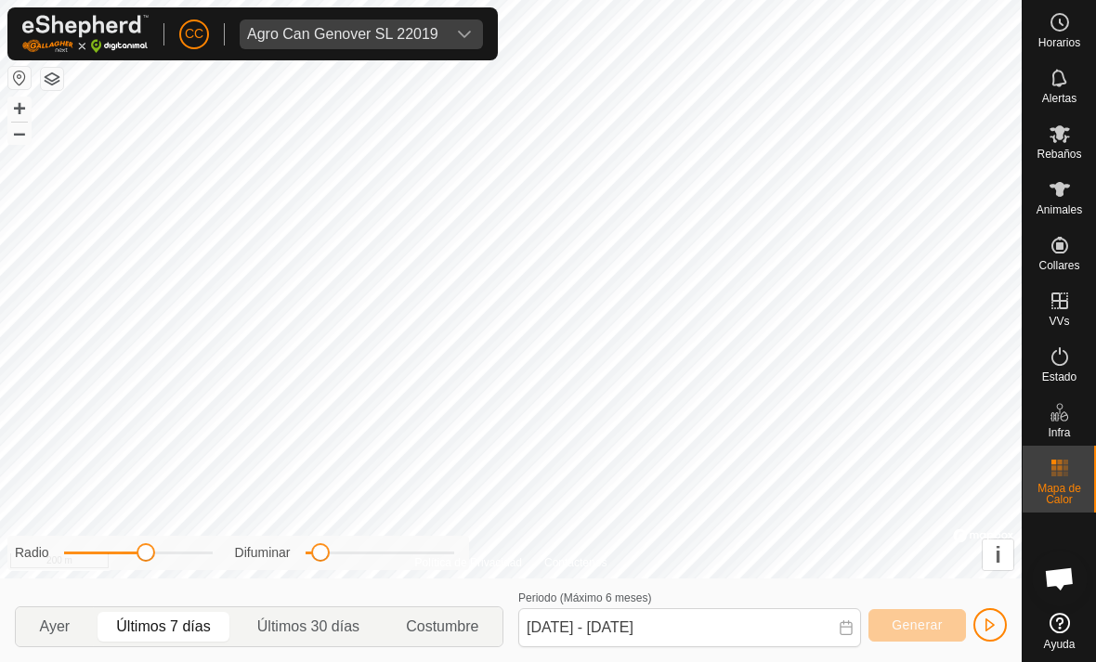
click at [33, 646] on p-togglebutton "Ayer" at bounding box center [55, 626] width 78 height 39
click at [160, 615] on span "Últimos 7 días" at bounding box center [164, 627] width 133 height 30
click at [275, 621] on span "Últimos 30 días" at bounding box center [308, 627] width 102 height 22
type input "[DATE] - [DATE]"
